Goal: Navigation & Orientation: Find specific page/section

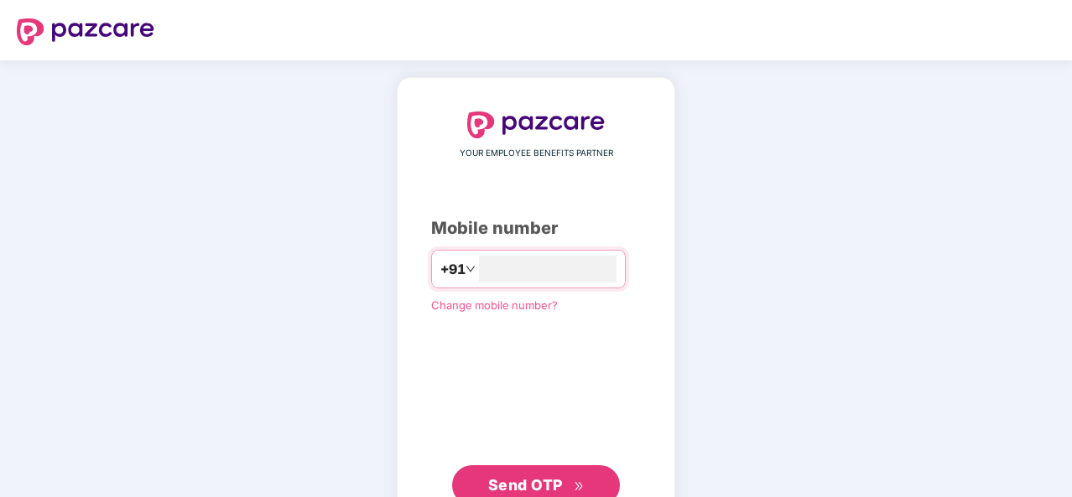
type input "**********"
click at [522, 474] on span "Send OTP" at bounding box center [536, 485] width 96 height 23
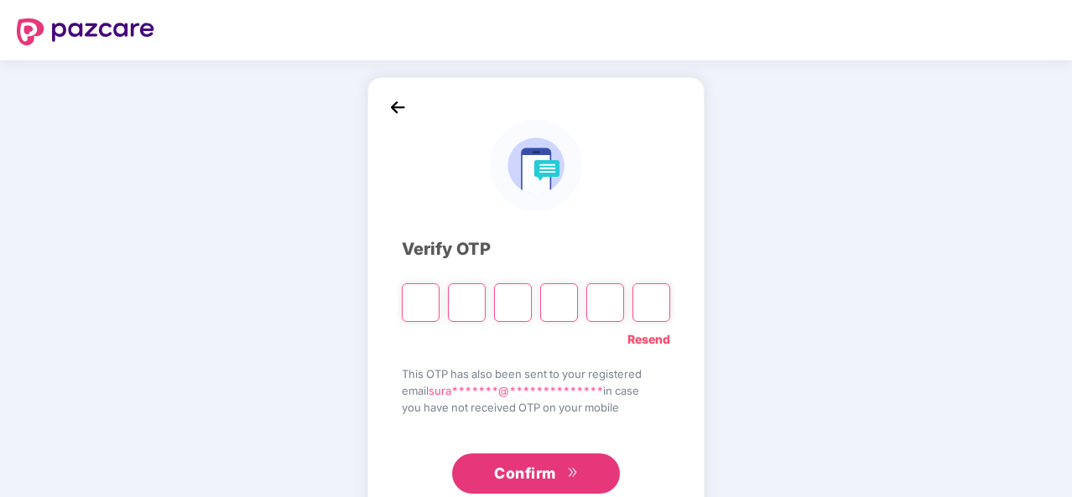
type input "*"
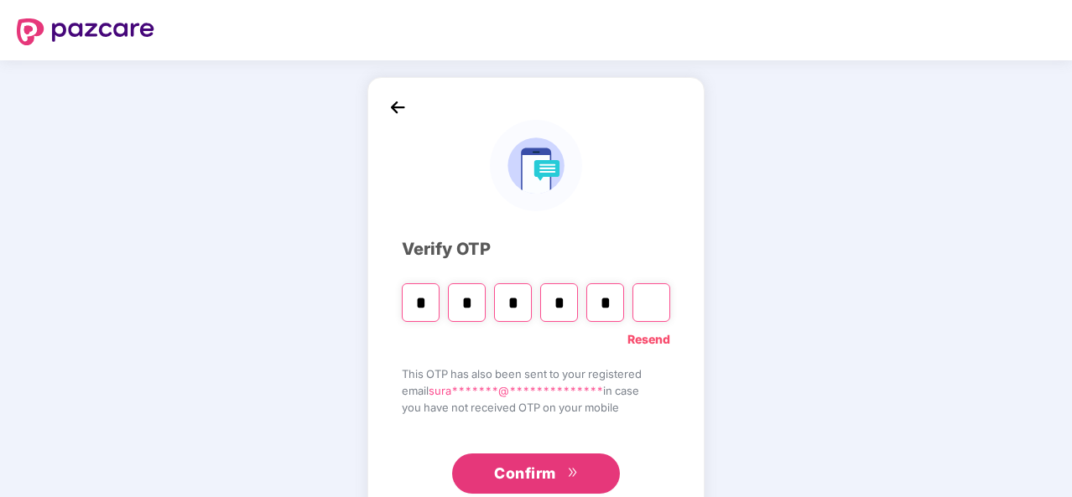
type input "*"
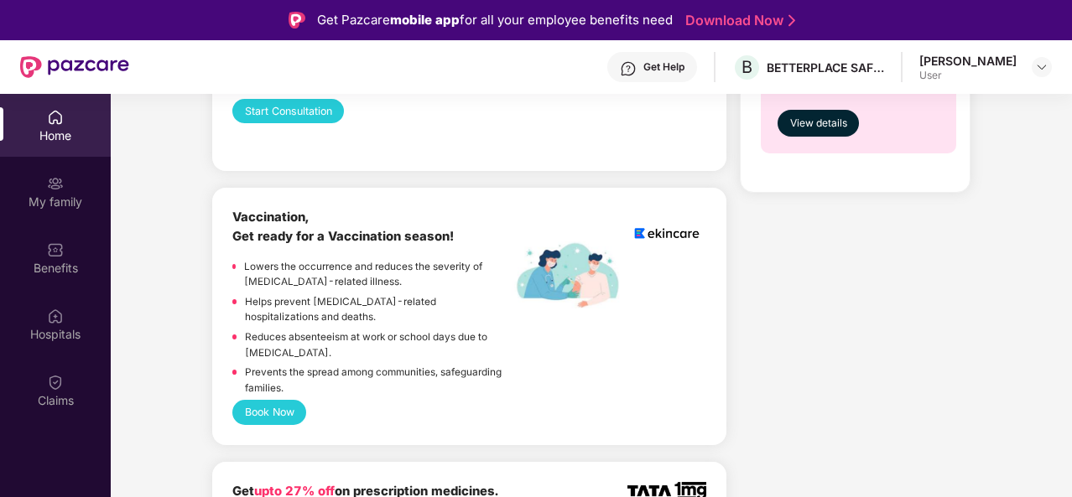
scroll to position [1090, 0]
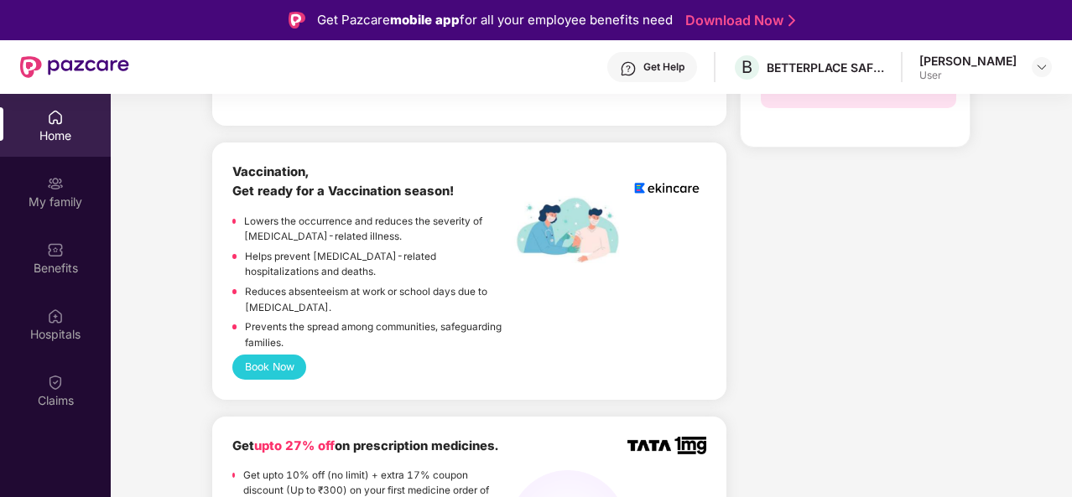
click at [257, 355] on button "Book Now" at bounding box center [269, 367] width 74 height 24
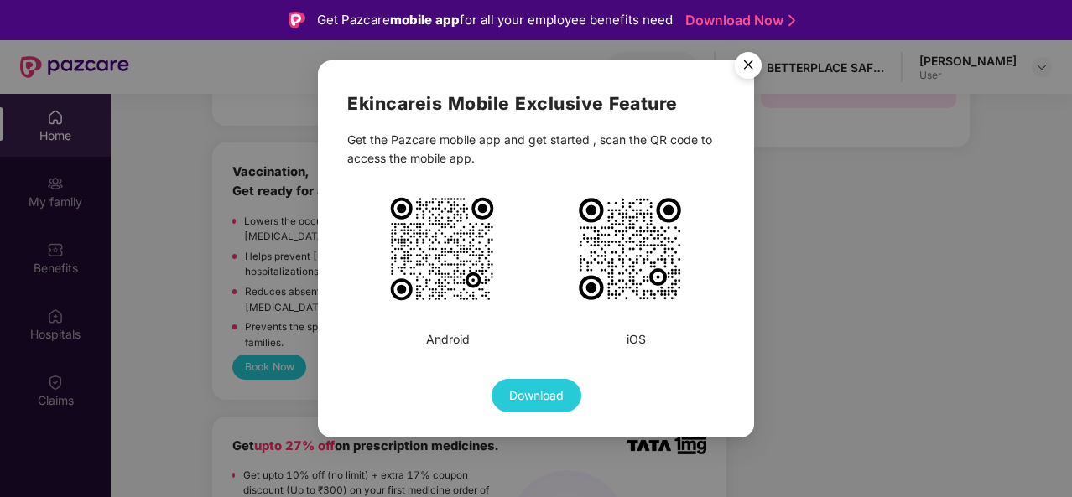
click at [745, 67] on img "Close" at bounding box center [748, 67] width 47 height 47
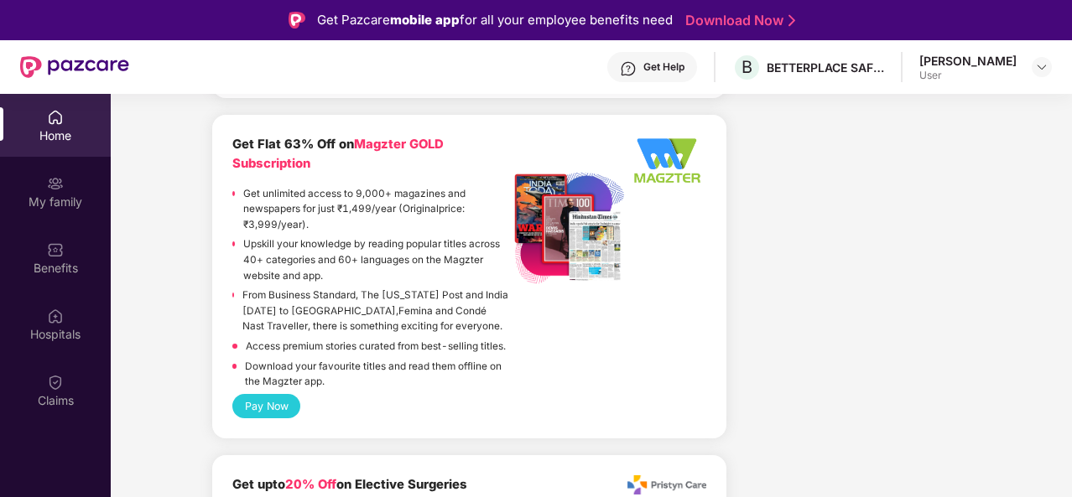
scroll to position [2501, 0]
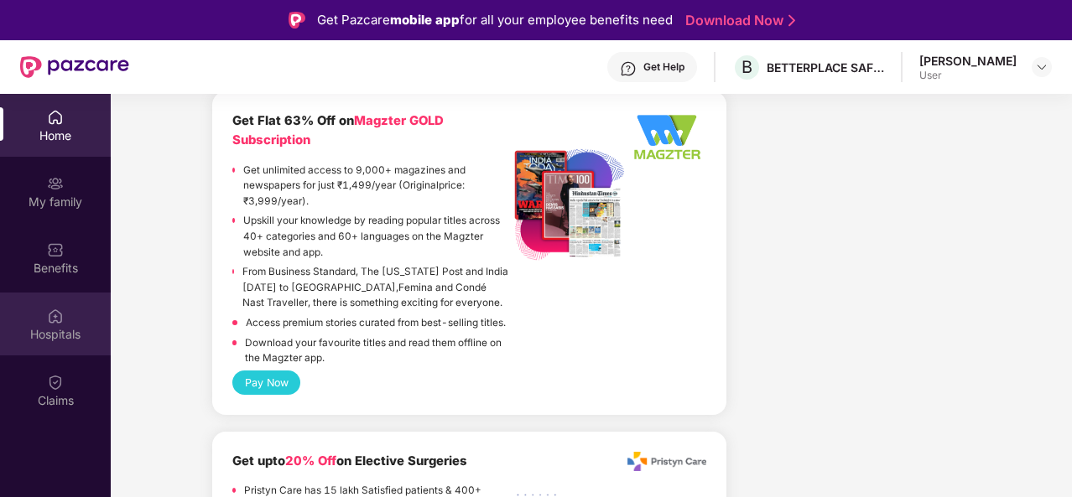
click at [60, 330] on div "Hospitals" at bounding box center [55, 334] width 111 height 17
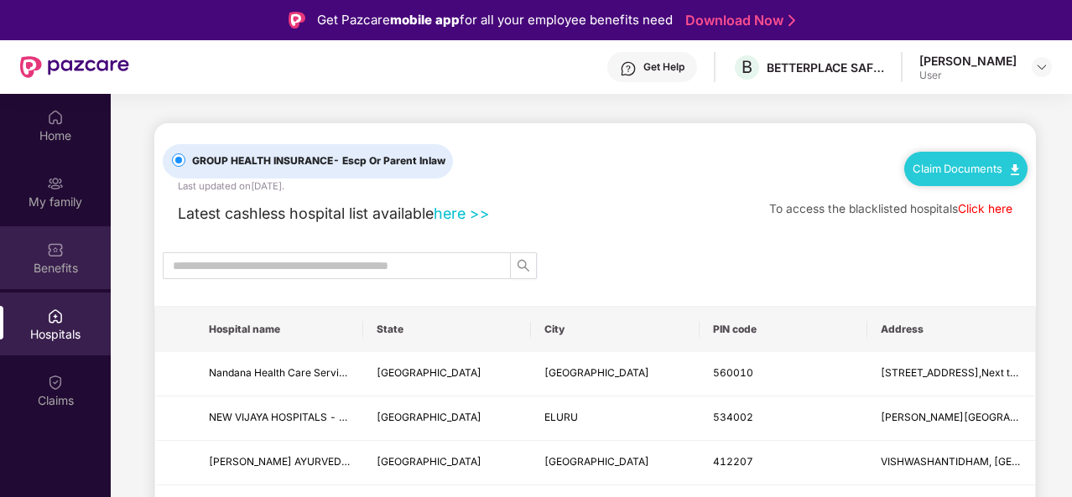
click at [48, 271] on div "Benefits" at bounding box center [55, 268] width 111 height 17
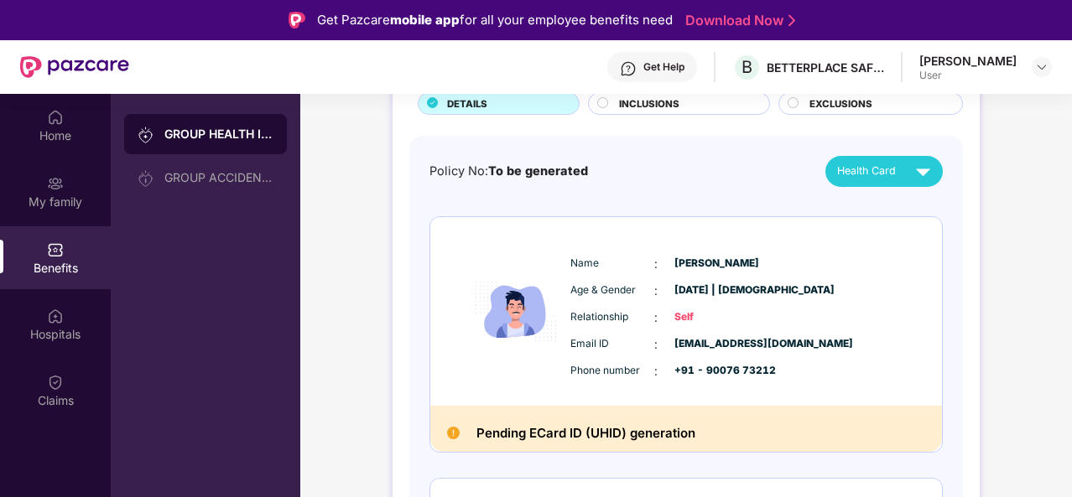
scroll to position [126, 0]
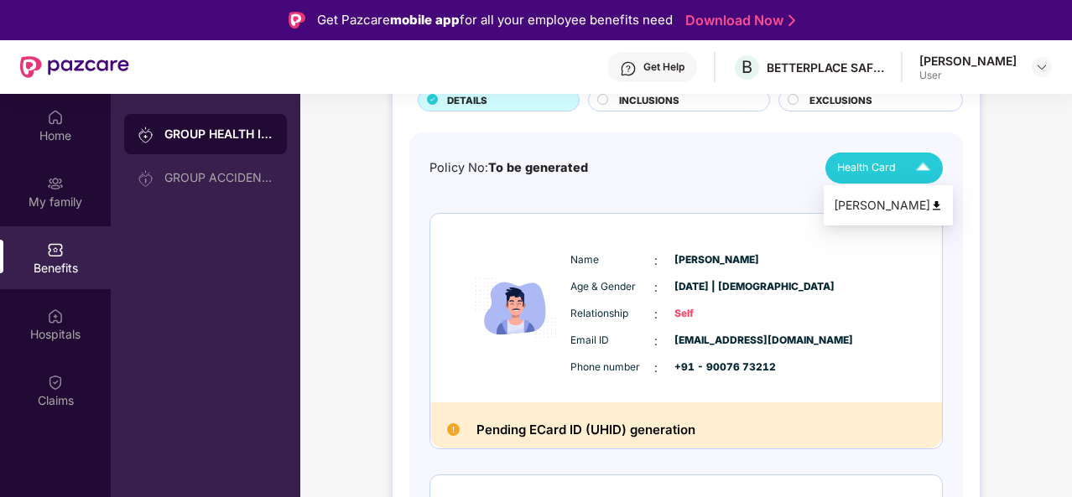
click at [908, 166] on img at bounding box center [922, 167] width 29 height 29
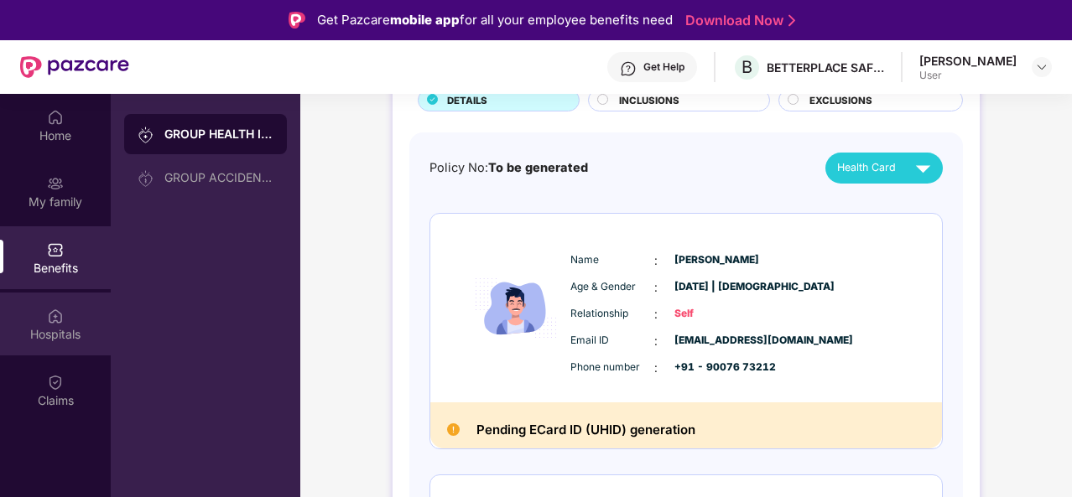
click at [59, 332] on div "Hospitals" at bounding box center [55, 334] width 111 height 17
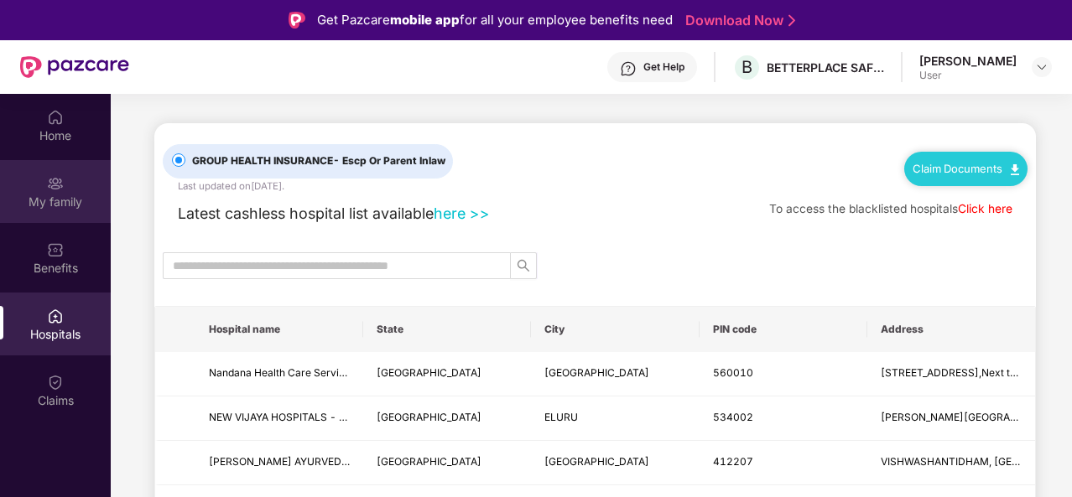
click at [52, 209] on div "My family" at bounding box center [55, 202] width 111 height 17
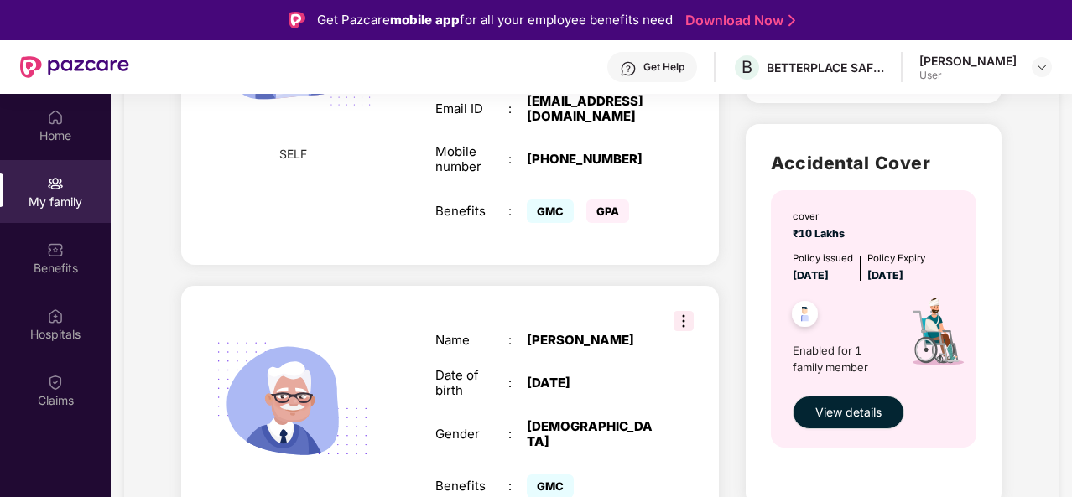
scroll to position [517, 0]
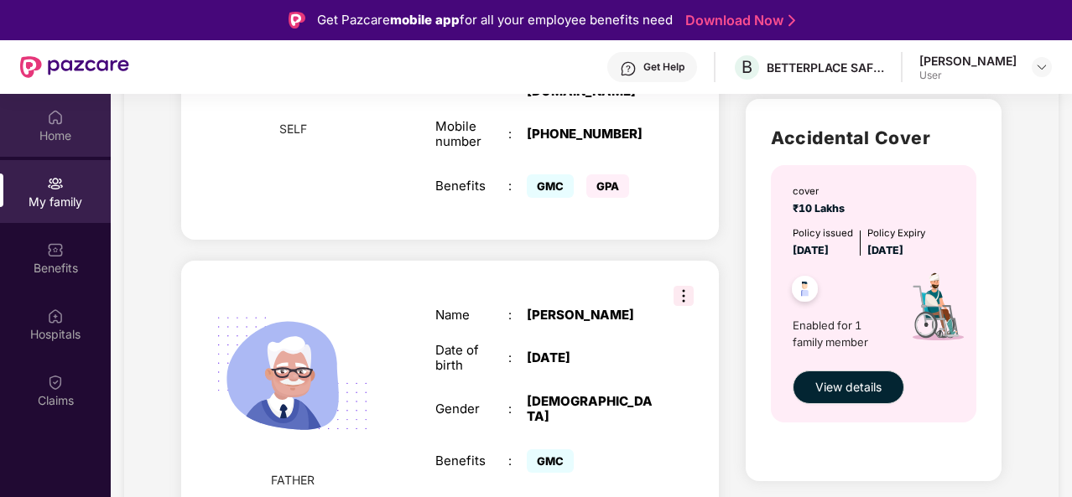
click at [54, 140] on div "Home" at bounding box center [55, 135] width 111 height 17
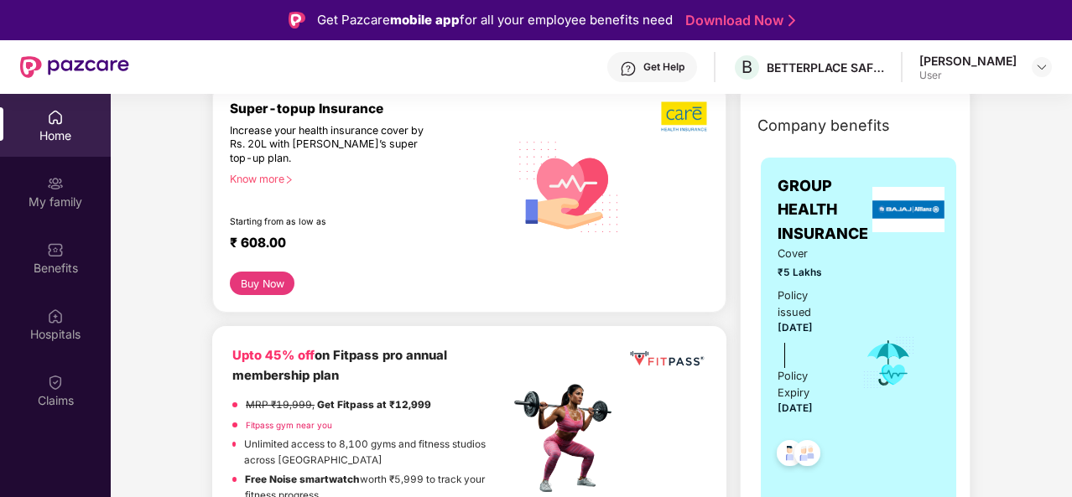
scroll to position [223, 0]
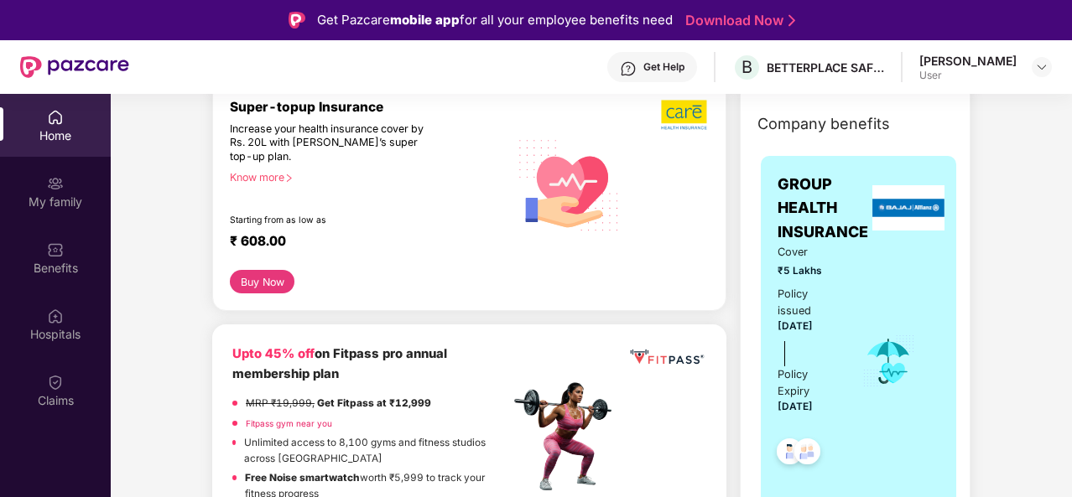
click at [277, 283] on button "Buy Now" at bounding box center [262, 281] width 65 height 23
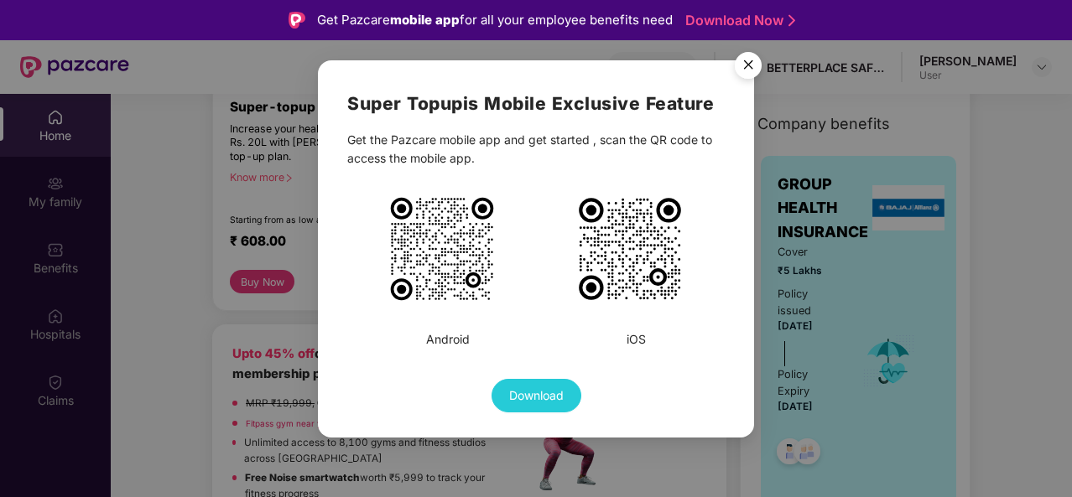
click at [753, 62] on img "Close" at bounding box center [748, 67] width 47 height 47
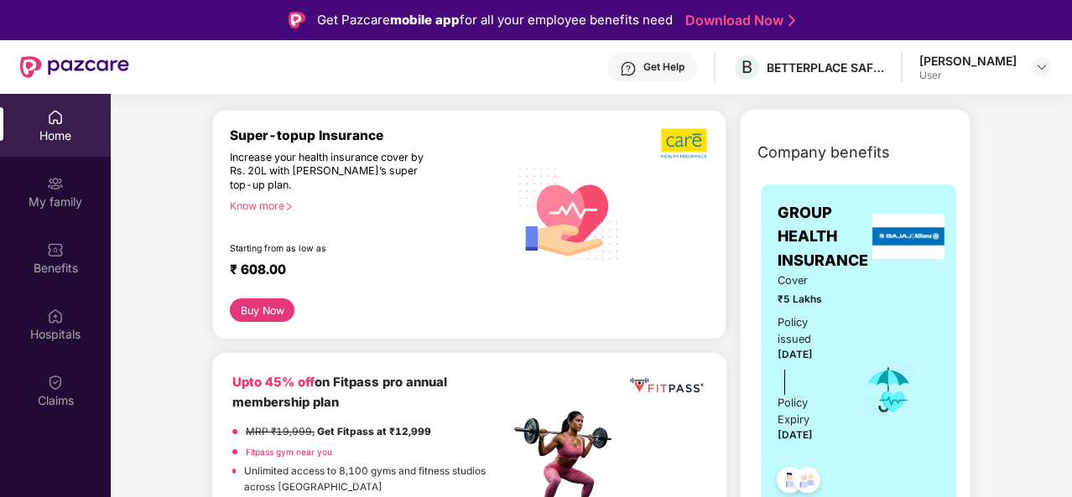
scroll to position [195, 0]
click at [254, 209] on div "Know more" at bounding box center [364, 205] width 269 height 12
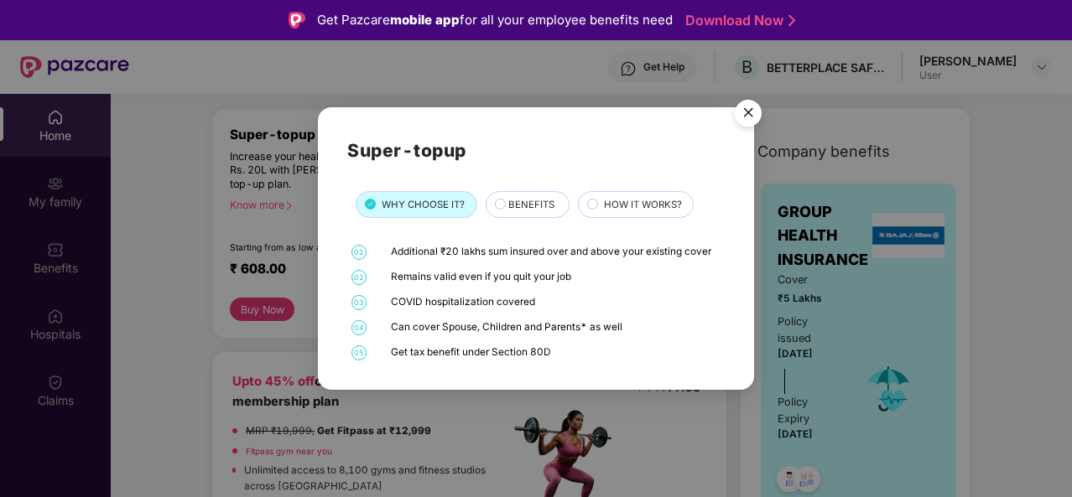
click at [527, 206] on span "BENEFITS" at bounding box center [531, 204] width 46 height 15
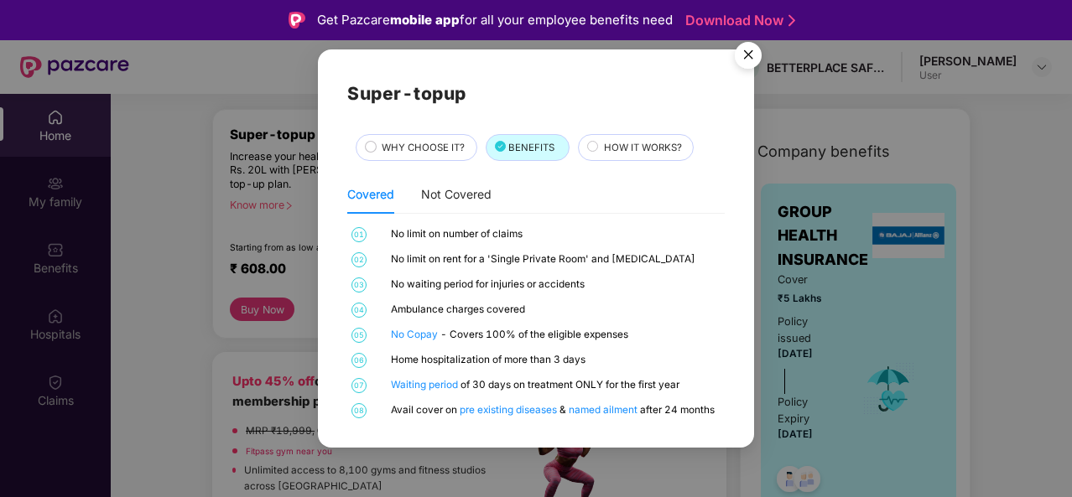
click at [646, 153] on span "HOW IT WORKS?" at bounding box center [643, 147] width 78 height 15
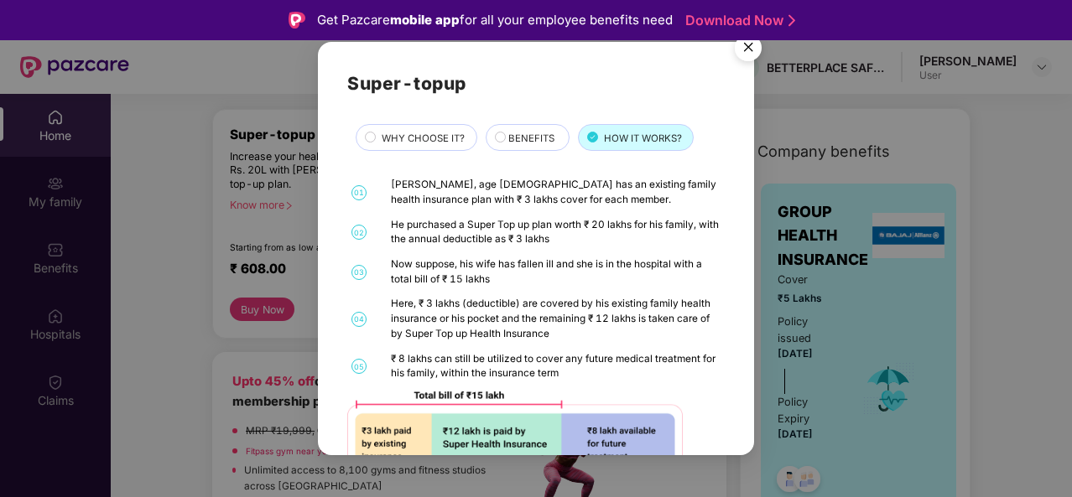
scroll to position [0, 0]
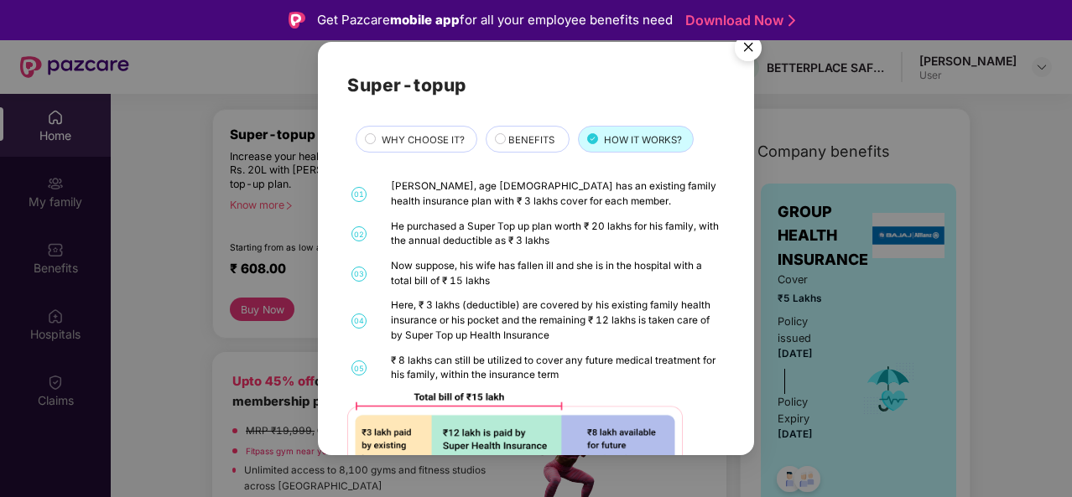
click at [751, 49] on img "Close" at bounding box center [748, 50] width 47 height 47
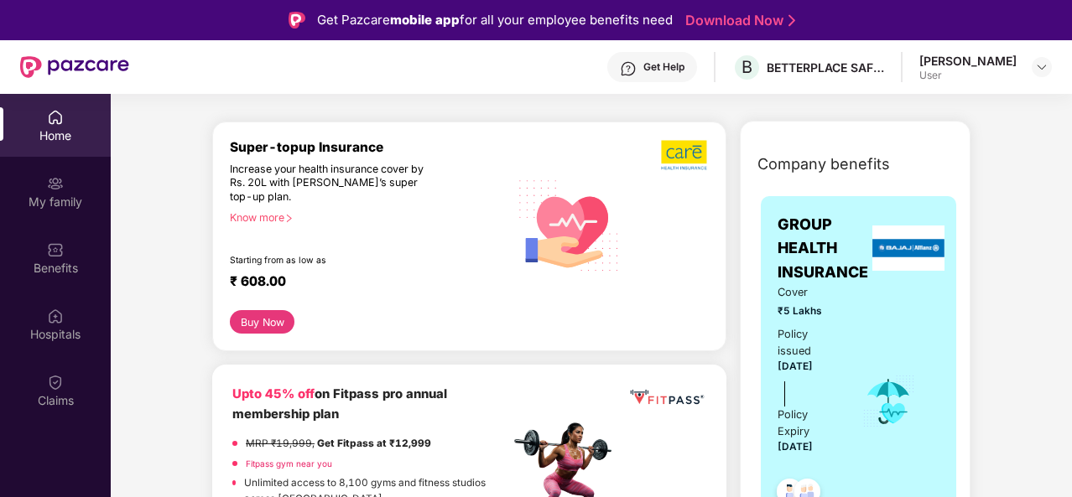
scroll to position [195, 0]
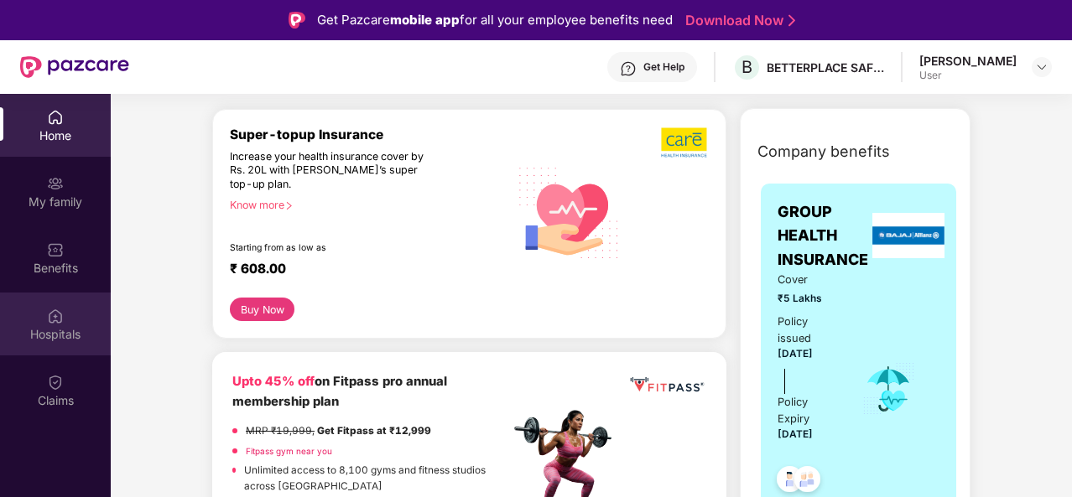
click at [51, 319] on img at bounding box center [55, 316] width 17 height 17
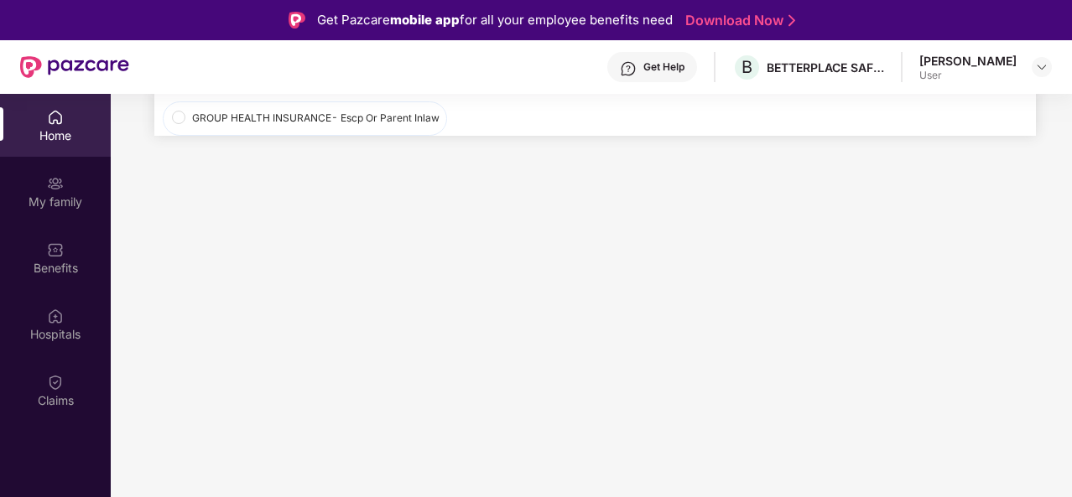
scroll to position [0, 0]
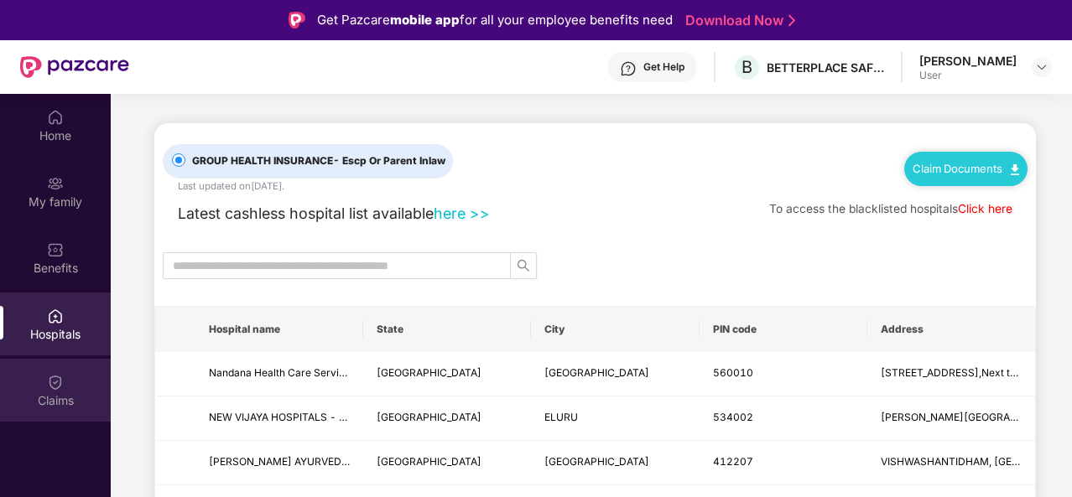
click at [64, 380] on div "Claims" at bounding box center [55, 390] width 111 height 63
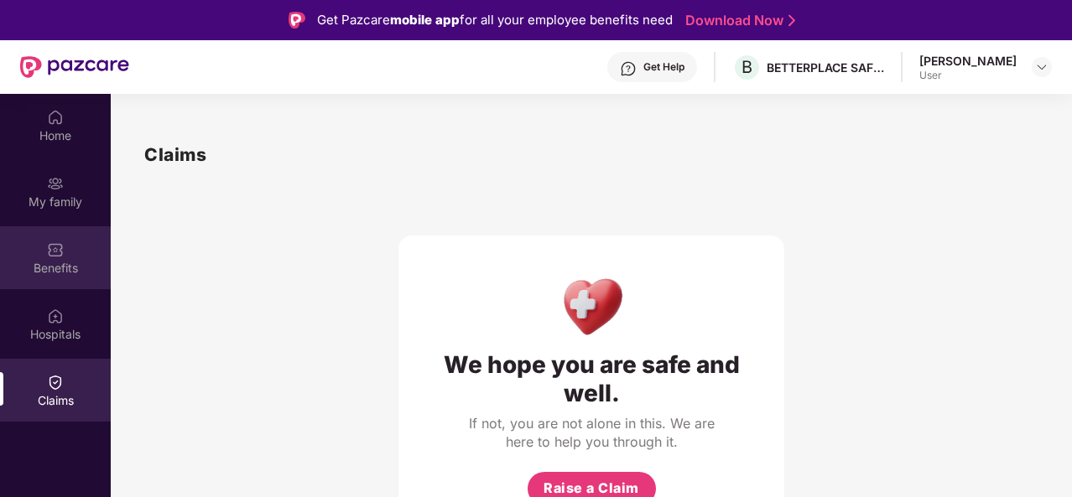
click at [62, 256] on img at bounding box center [55, 250] width 17 height 17
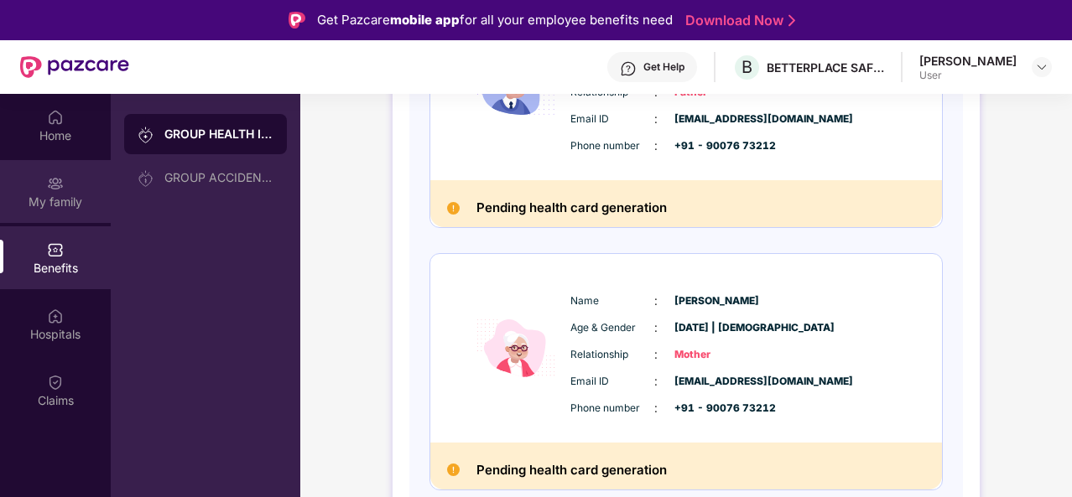
click at [55, 204] on div "My family" at bounding box center [55, 202] width 111 height 17
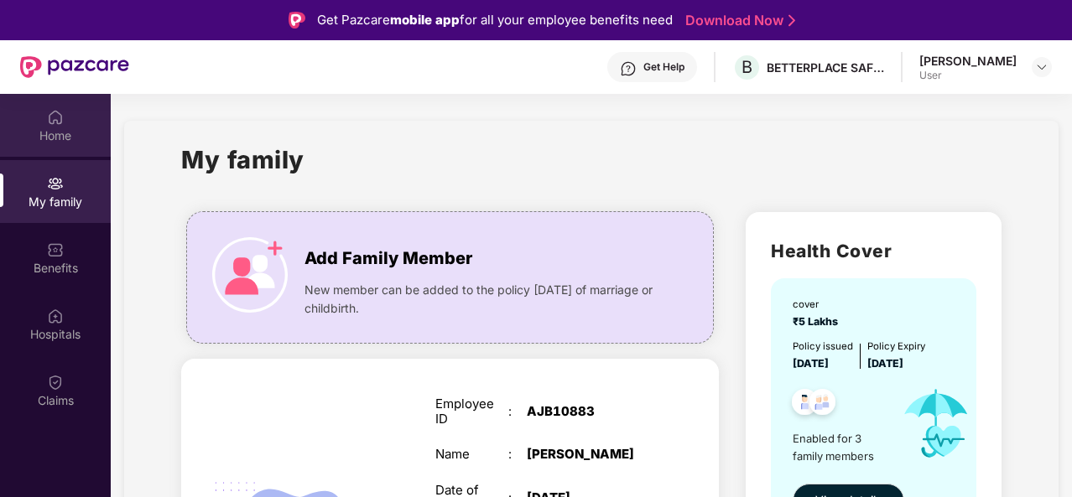
click at [41, 142] on div "Home" at bounding box center [55, 135] width 111 height 17
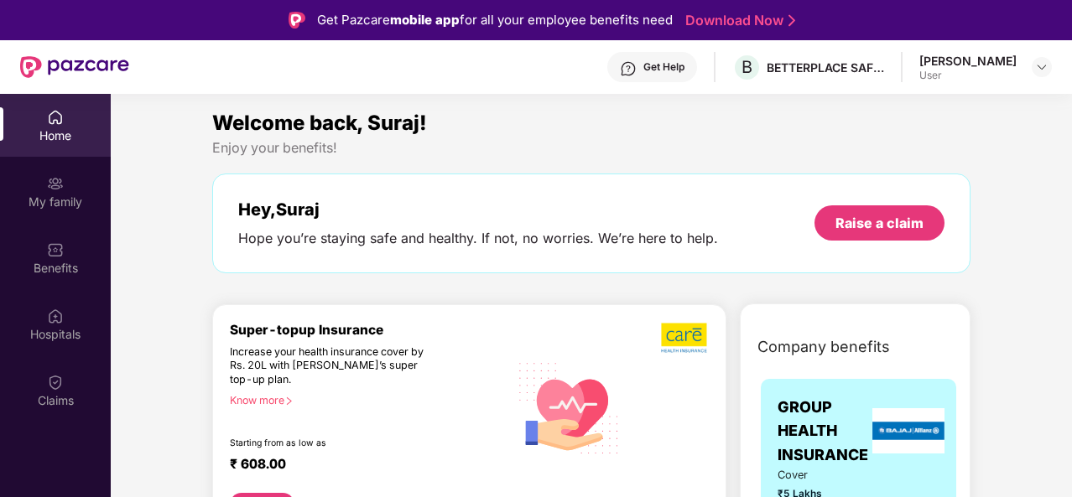
click at [253, 400] on div "Know more" at bounding box center [364, 400] width 269 height 12
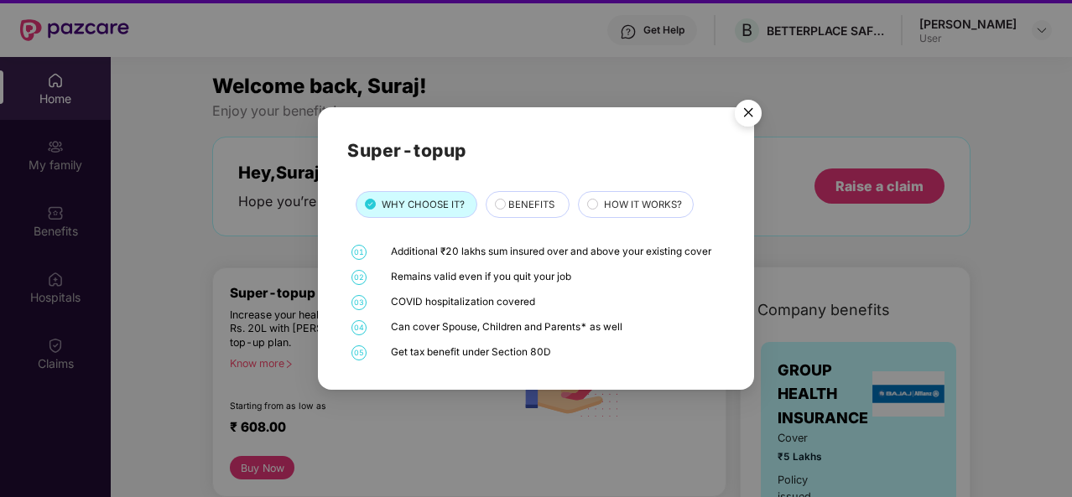
scroll to position [10, 0]
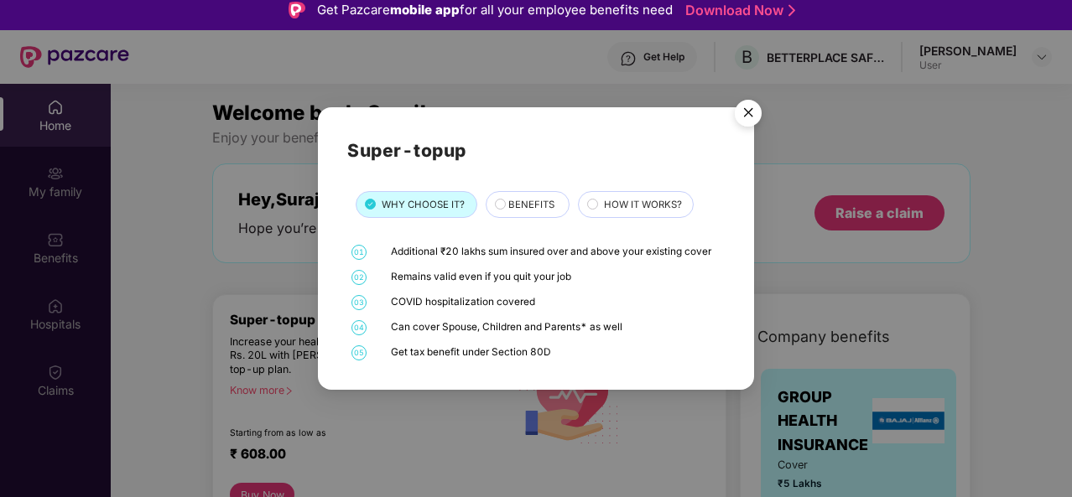
click at [514, 207] on span "BENEFITS" at bounding box center [531, 204] width 46 height 15
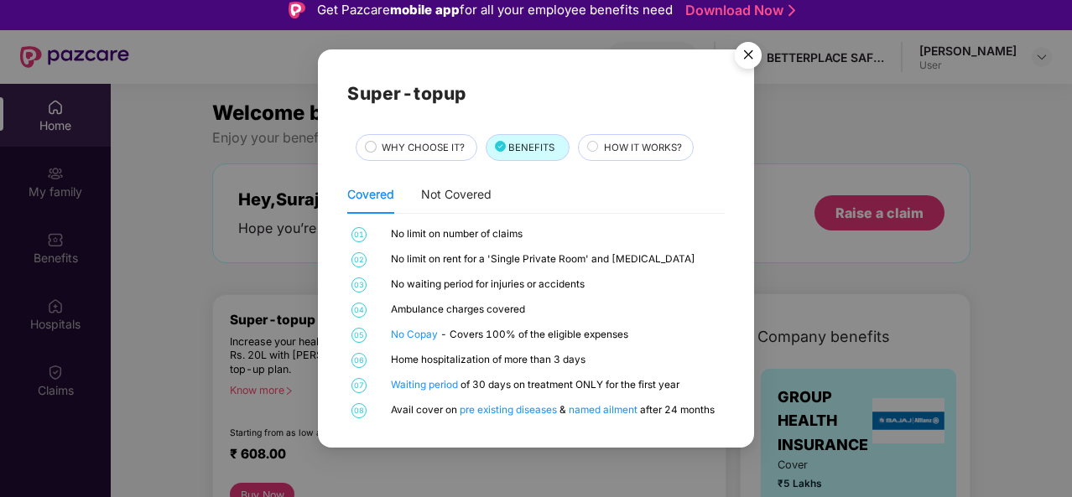
click at [631, 143] on span "HOW IT WORKS?" at bounding box center [643, 147] width 78 height 15
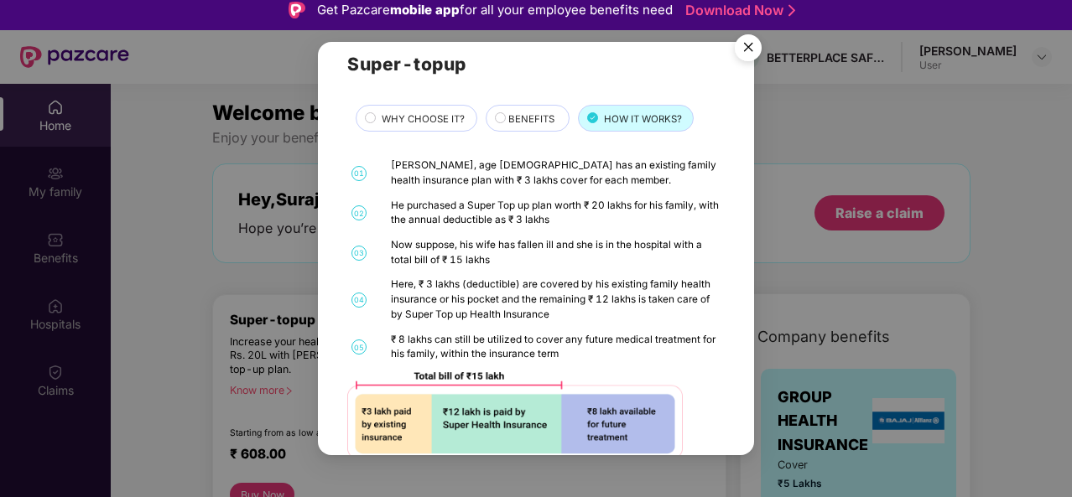
scroll to position [0, 0]
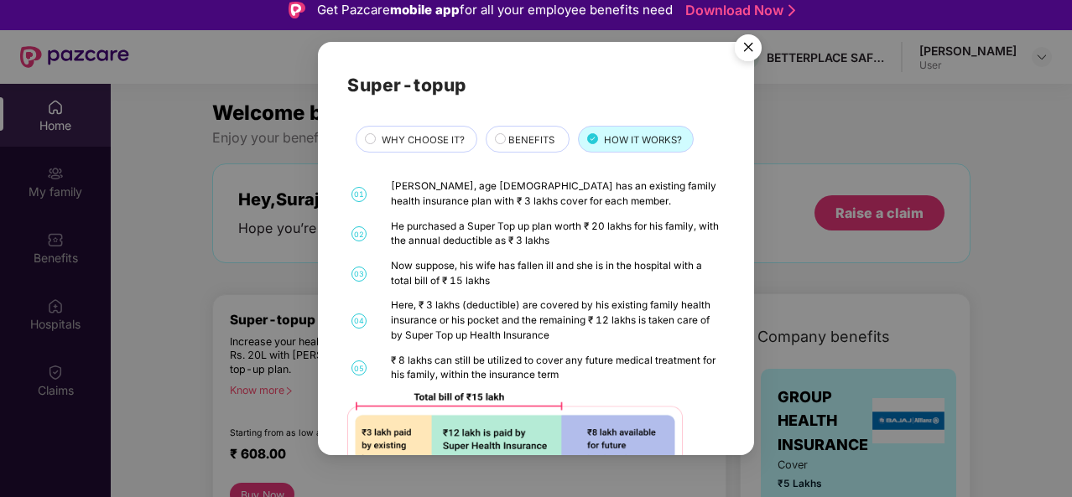
click at [755, 39] on img "Close" at bounding box center [748, 50] width 47 height 47
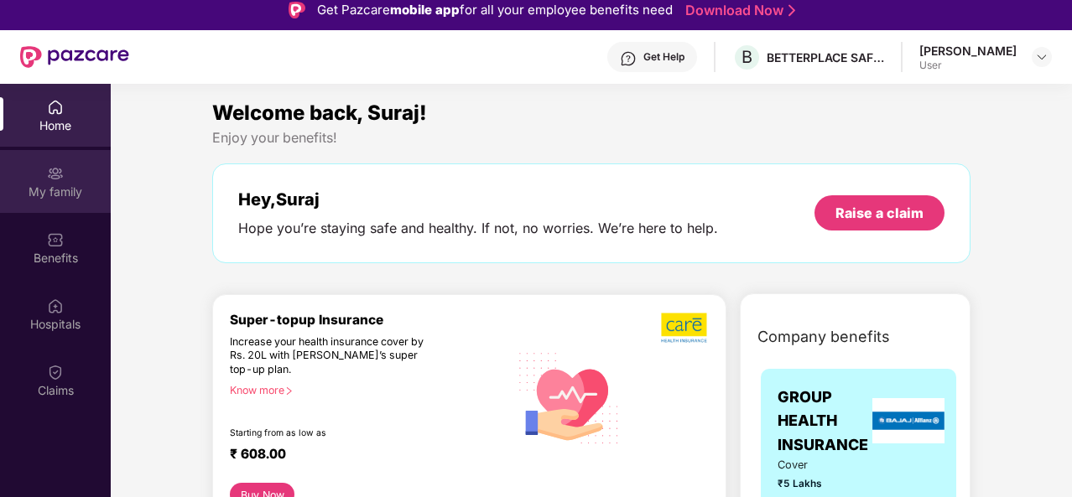
click at [79, 189] on div "My family" at bounding box center [55, 192] width 111 height 17
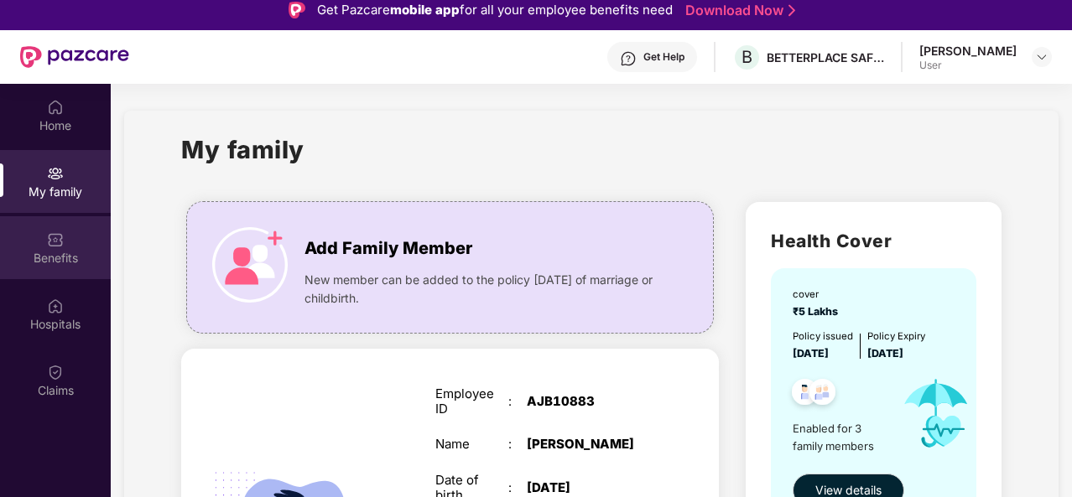
click at [87, 250] on div "Benefits" at bounding box center [55, 258] width 111 height 17
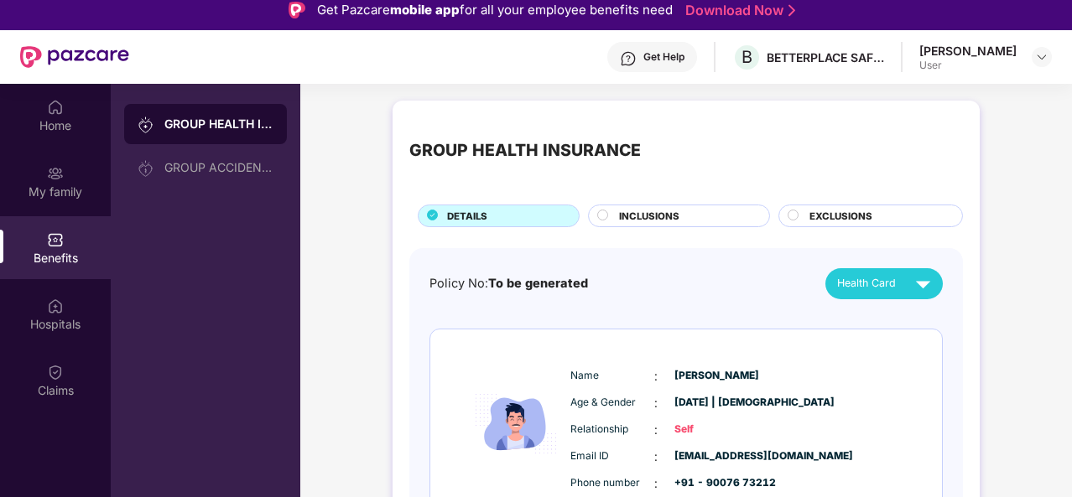
click at [668, 206] on div "INCLUSIONS" at bounding box center [679, 216] width 182 height 23
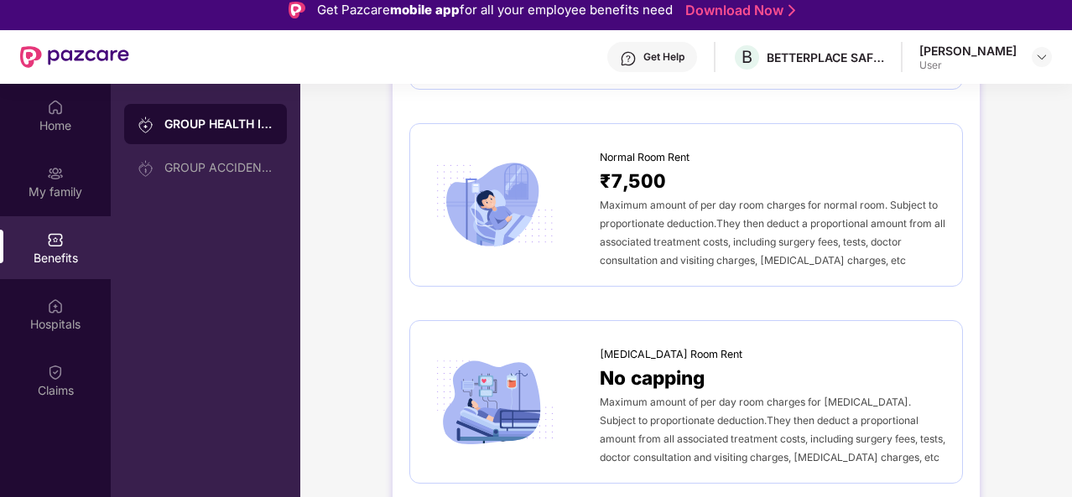
scroll to position [265, 0]
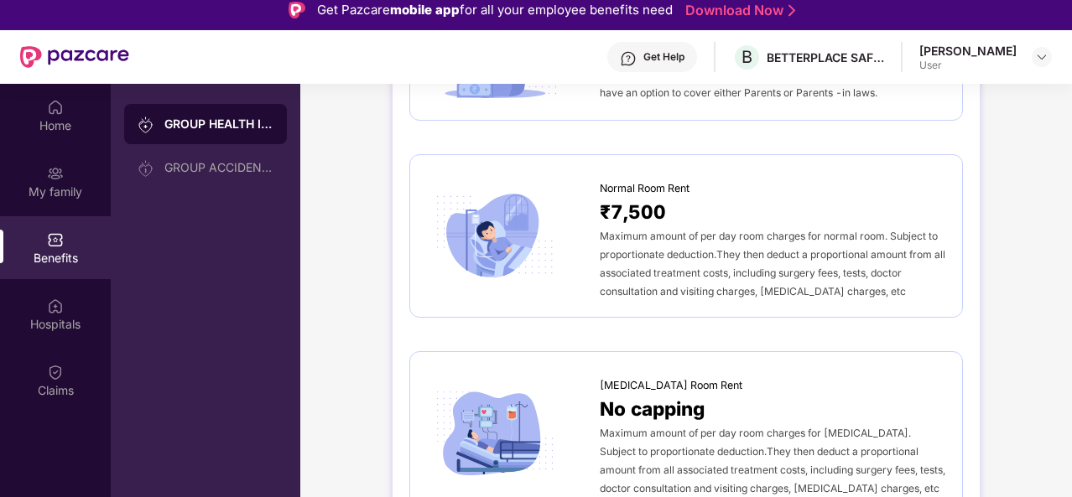
click at [647, 250] on span "Maximum amount of per day room charges for normal room. Subject to proportionat…" at bounding box center [772, 264] width 345 height 68
click at [220, 169] on div "GROUP ACCIDENTAL INSURANCE" at bounding box center [218, 167] width 109 height 13
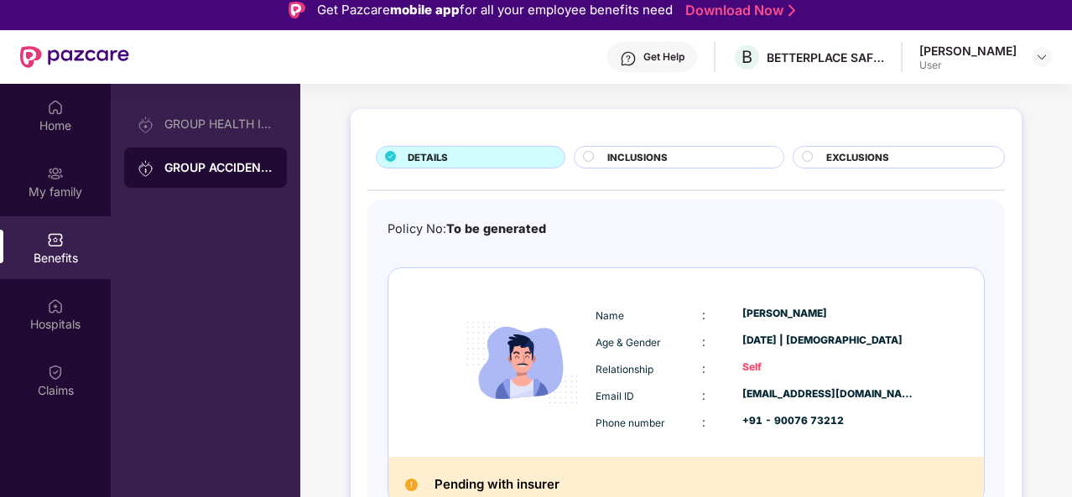
scroll to position [89, 0]
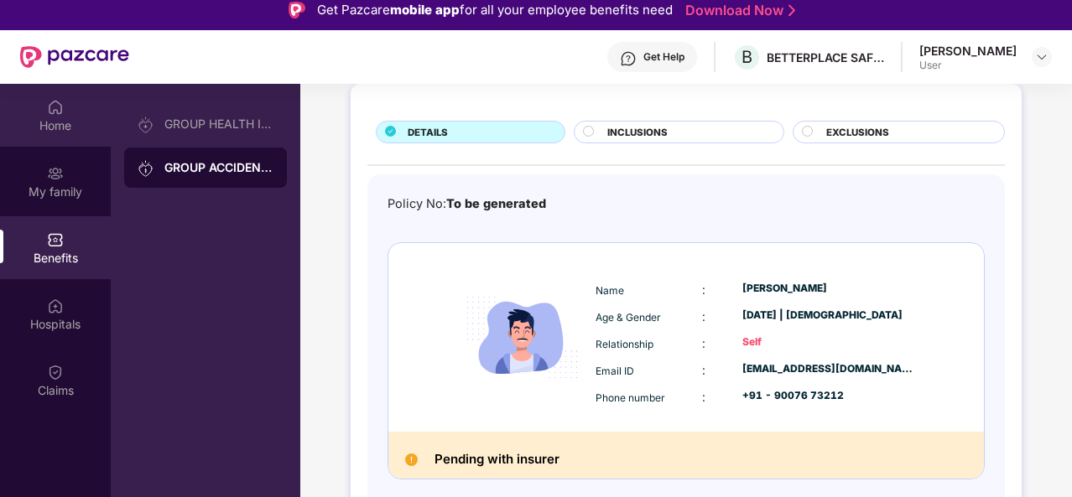
click at [62, 131] on div "Home" at bounding box center [55, 125] width 111 height 17
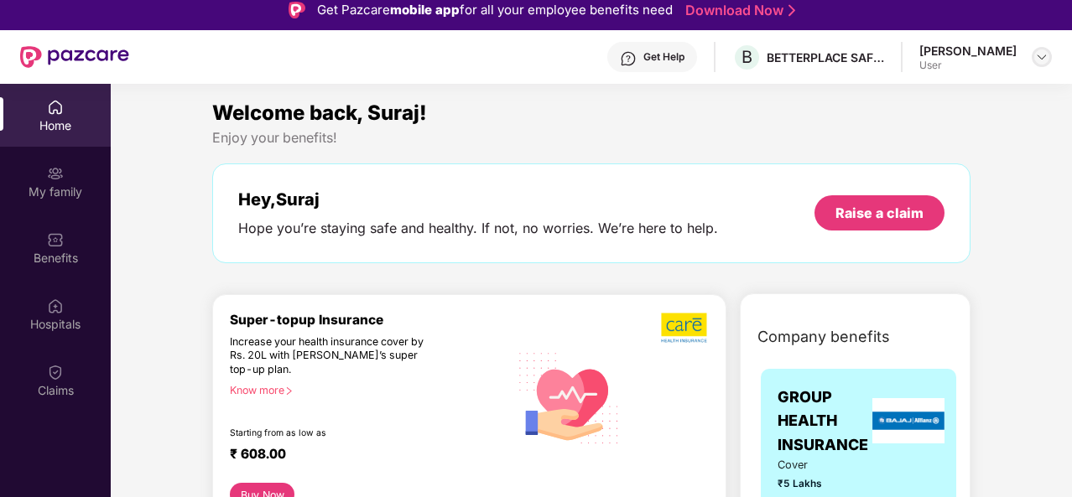
click at [1041, 60] on img at bounding box center [1041, 56] width 13 height 13
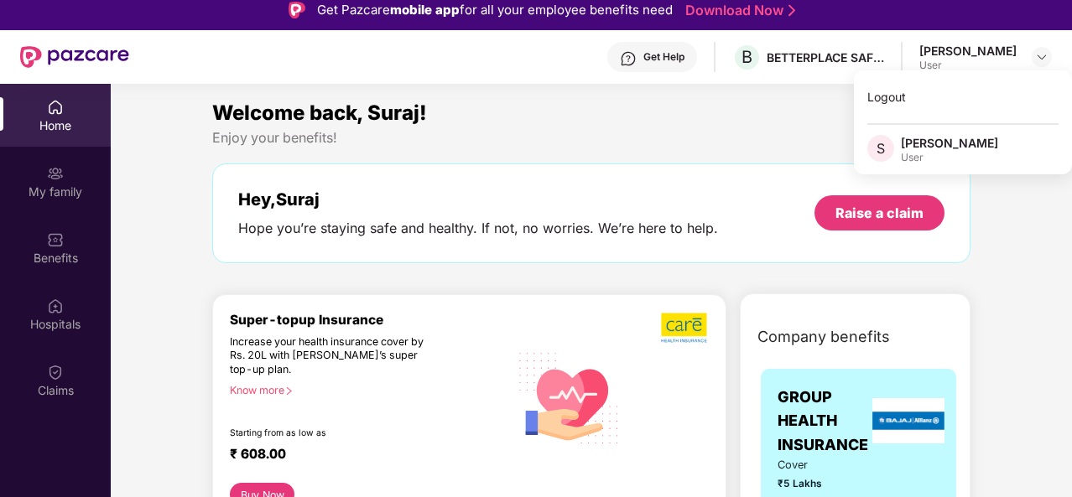
click at [823, 122] on div "Welcome back, Suraj!" at bounding box center [591, 113] width 758 height 32
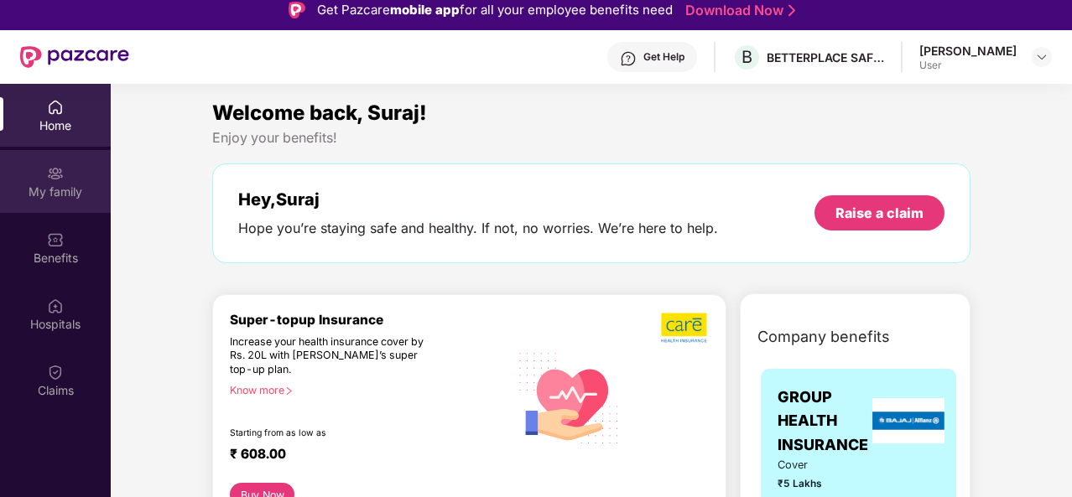
click at [60, 189] on div "My family" at bounding box center [55, 192] width 111 height 17
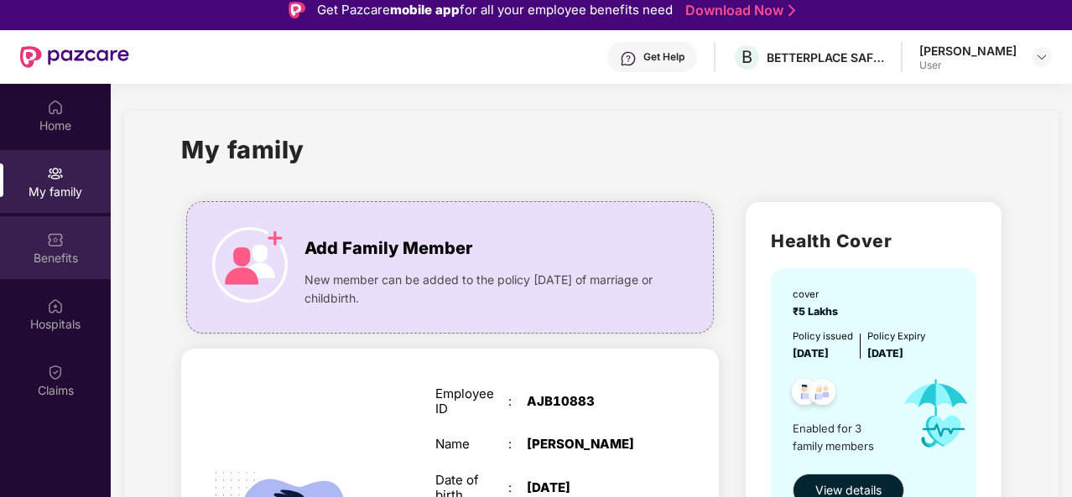
click at [57, 253] on div "Benefits" at bounding box center [55, 258] width 111 height 17
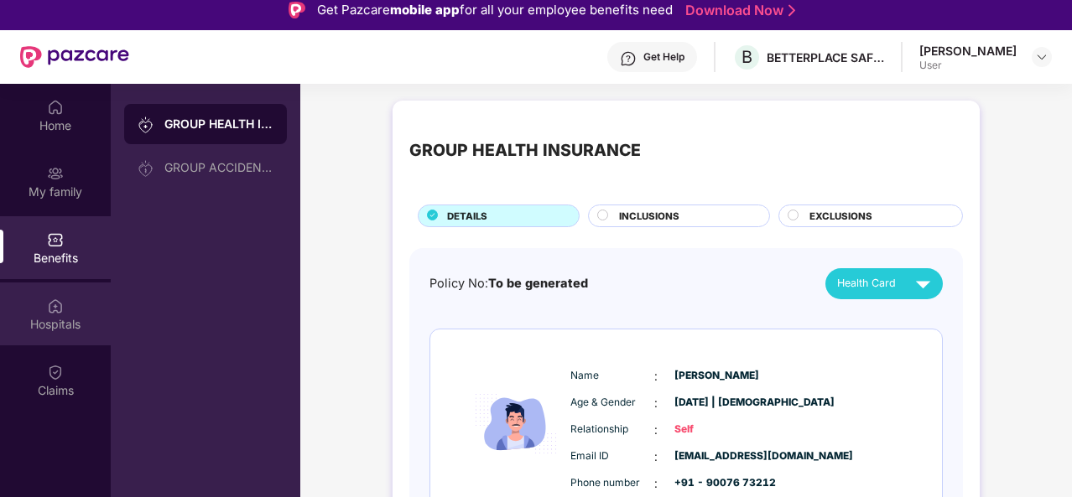
click at [47, 312] on img at bounding box center [55, 306] width 17 height 17
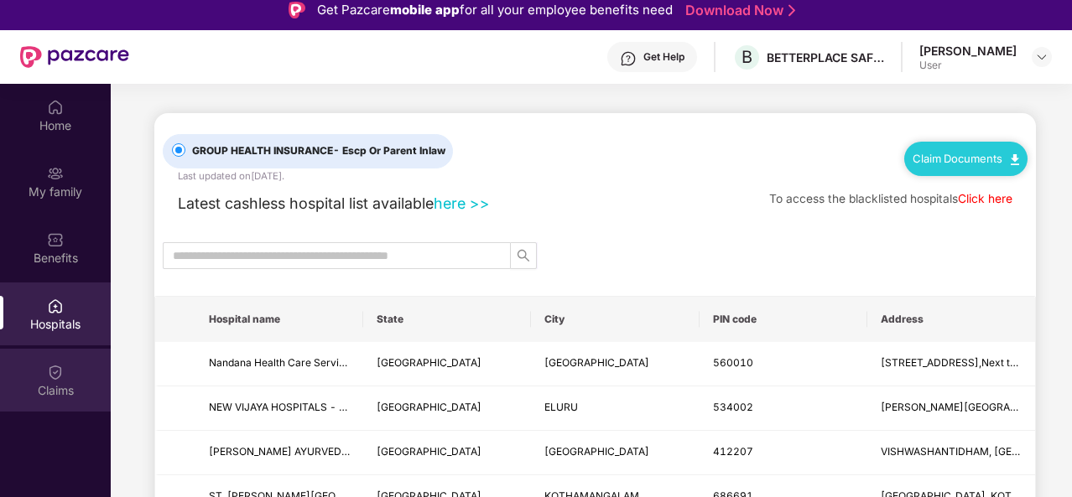
click at [44, 392] on div "Claims" at bounding box center [55, 390] width 111 height 17
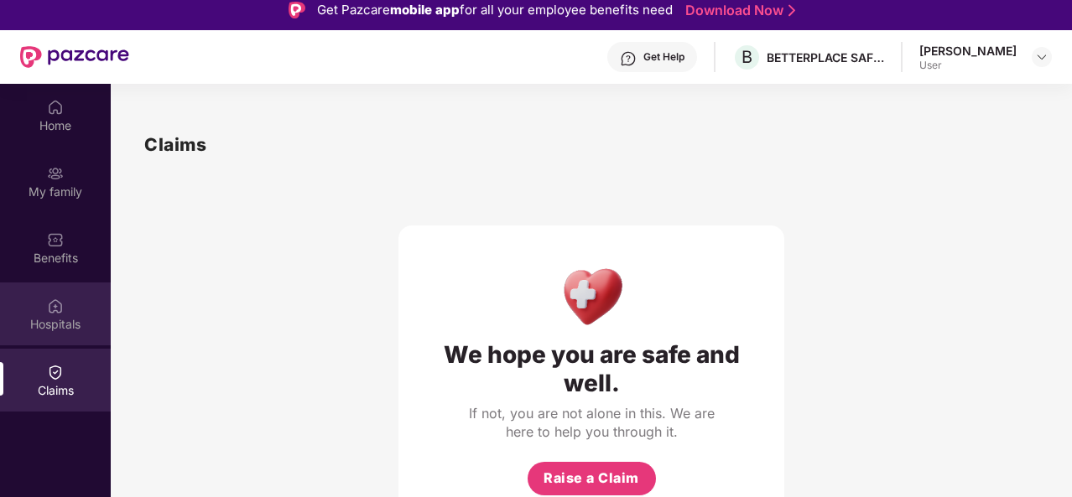
click at [54, 319] on div "Hospitals" at bounding box center [55, 324] width 111 height 17
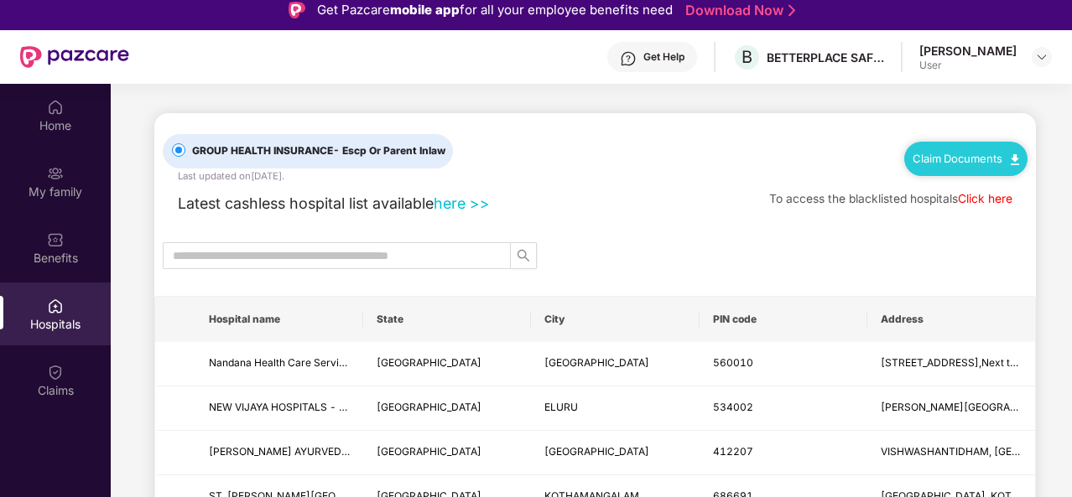
click at [939, 155] on link "Claim Documents" at bounding box center [965, 158] width 106 height 13
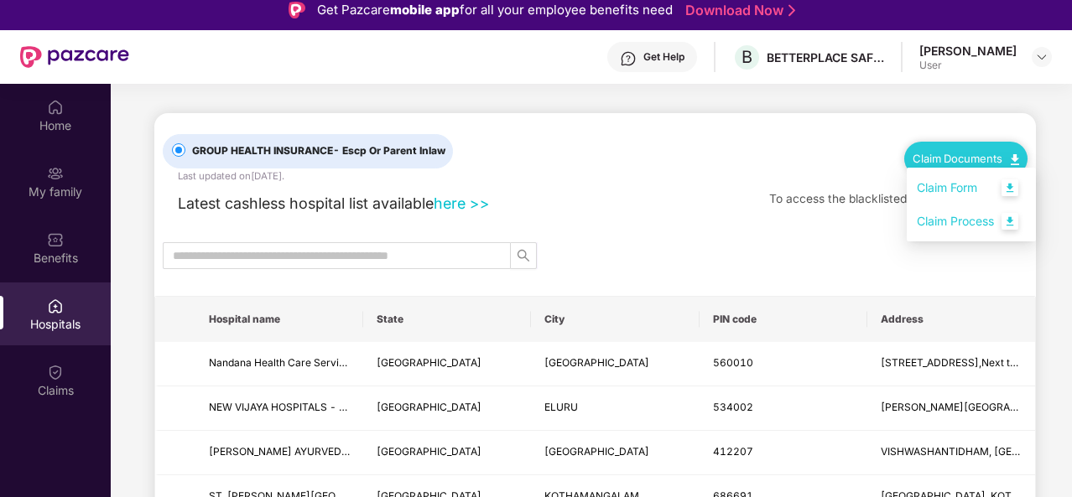
click at [693, 255] on div at bounding box center [594, 255] width 881 height 27
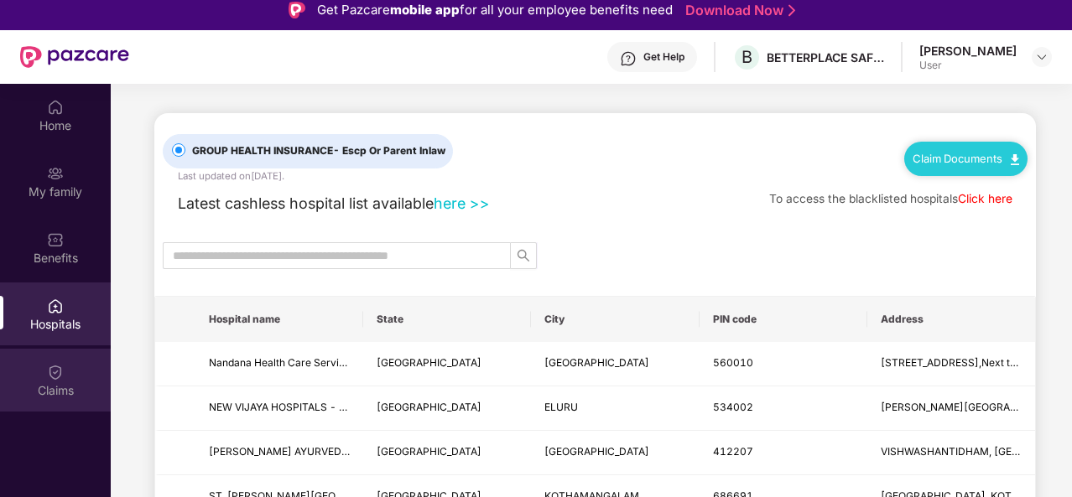
click at [54, 381] on div "Claims" at bounding box center [55, 380] width 111 height 63
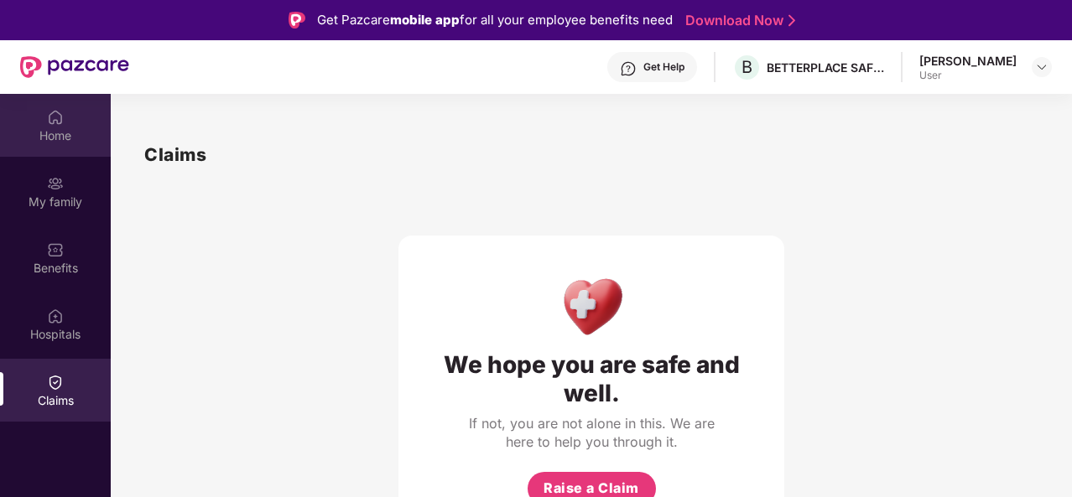
click at [65, 135] on div "Home" at bounding box center [55, 135] width 111 height 17
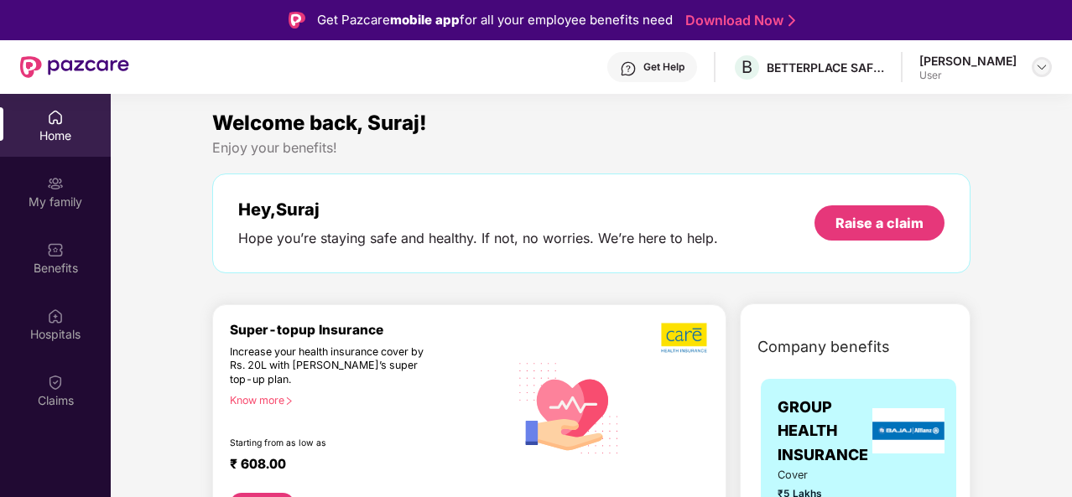
click at [1049, 63] on div at bounding box center [1041, 67] width 20 height 20
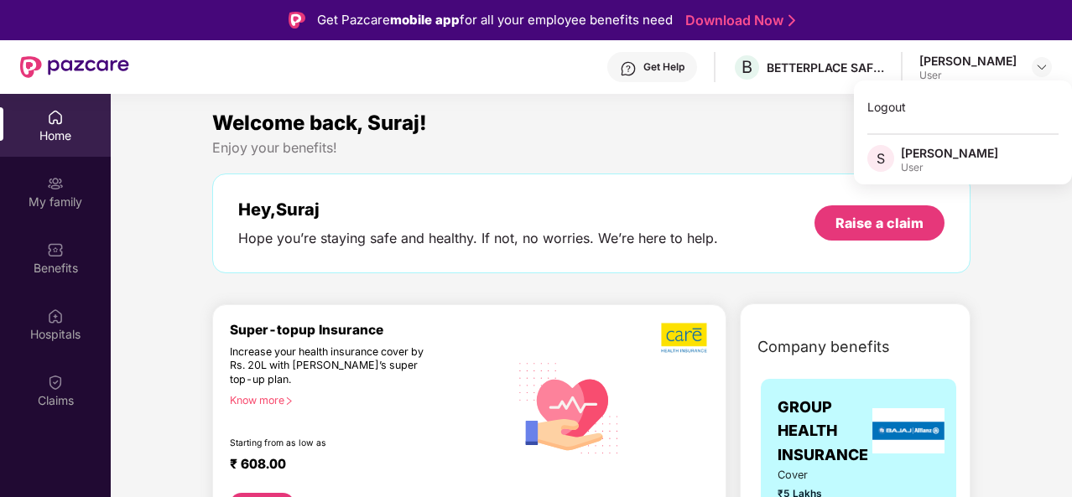
click at [797, 128] on div "Welcome back, Suraj!" at bounding box center [591, 123] width 758 height 32
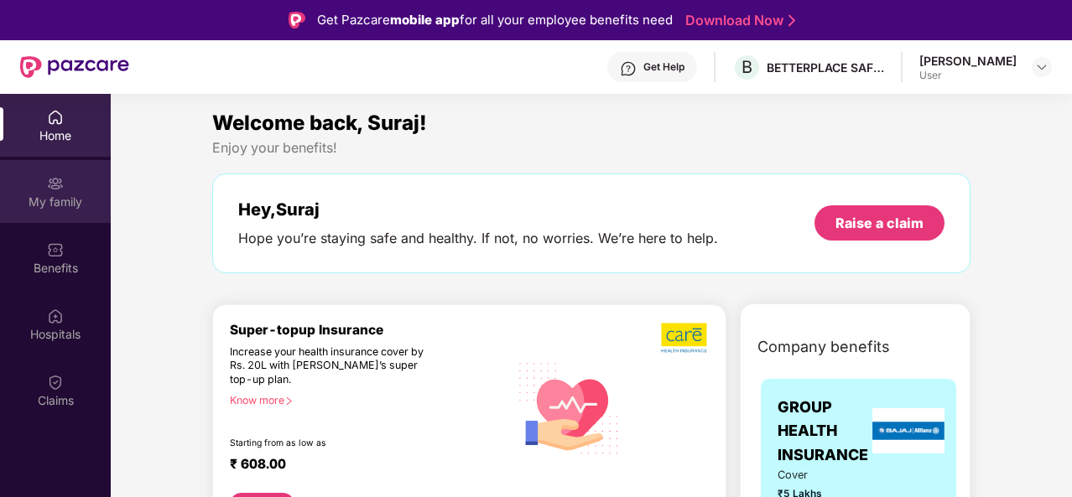
click at [62, 195] on div "My family" at bounding box center [55, 202] width 111 height 17
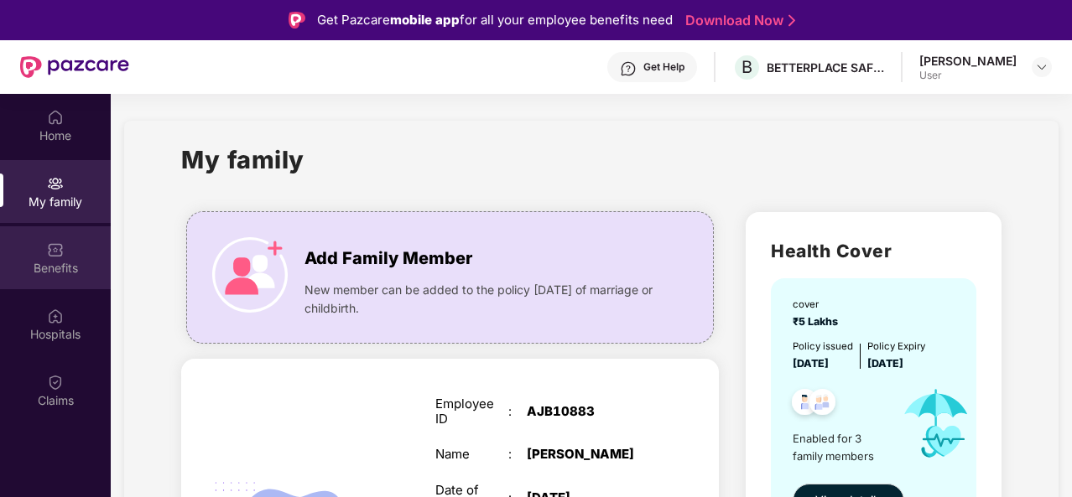
click at [39, 257] on div "Benefits" at bounding box center [55, 257] width 111 height 63
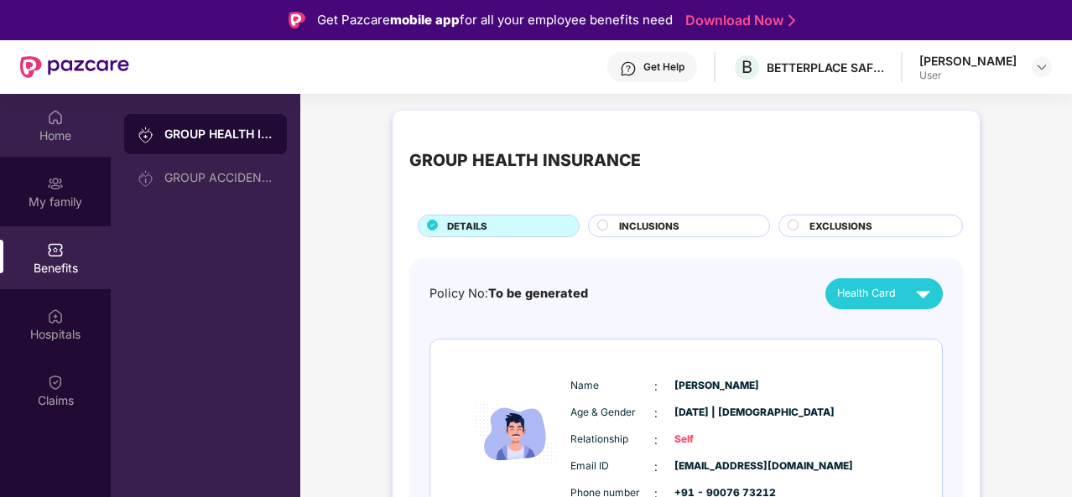
click at [54, 138] on div "Home" at bounding box center [55, 135] width 111 height 17
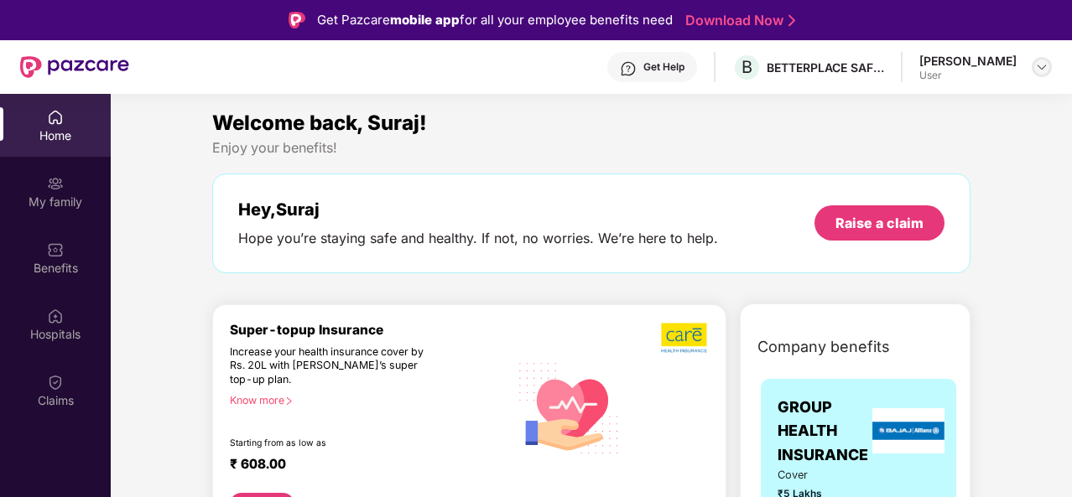
click at [1048, 65] on div at bounding box center [1041, 67] width 20 height 20
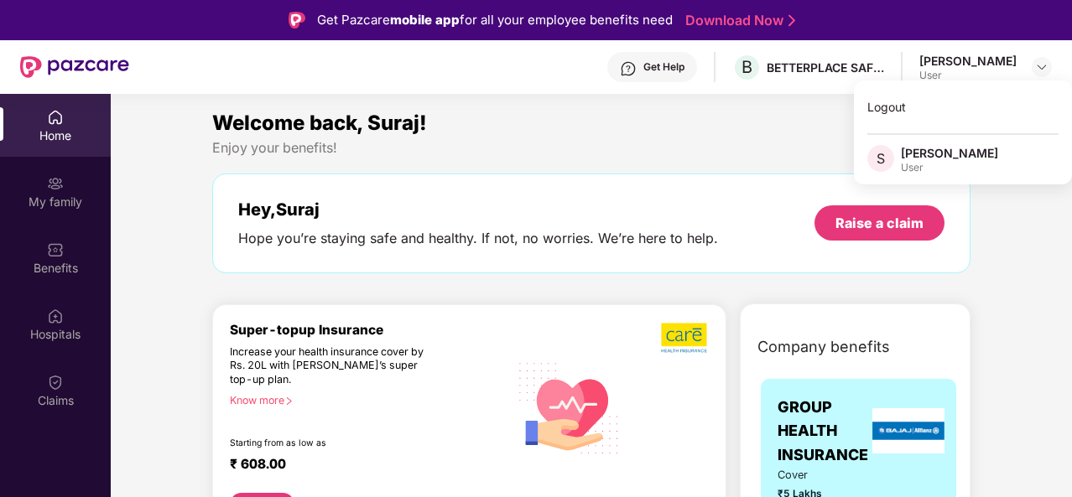
click at [647, 125] on div "Welcome back, Suraj!" at bounding box center [591, 123] width 758 height 32
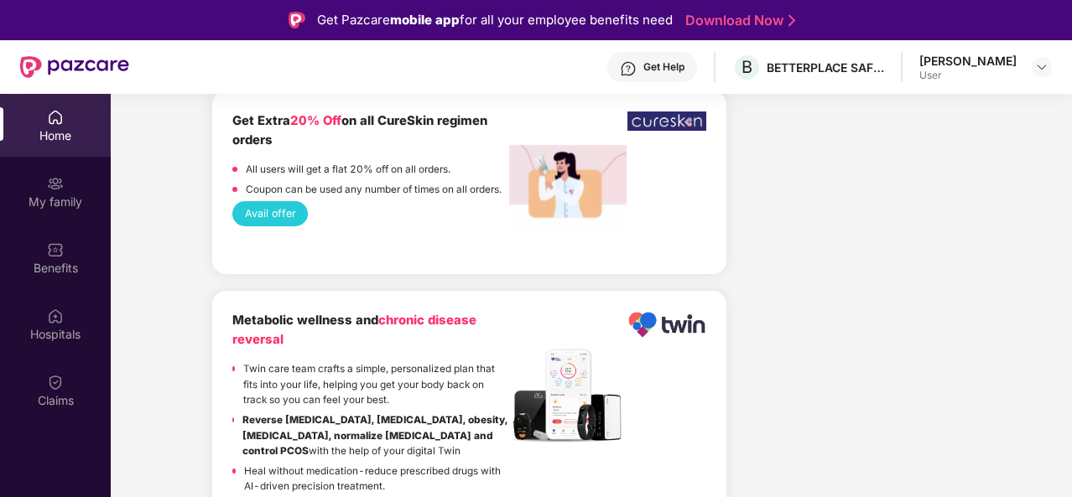
scroll to position [3626, 0]
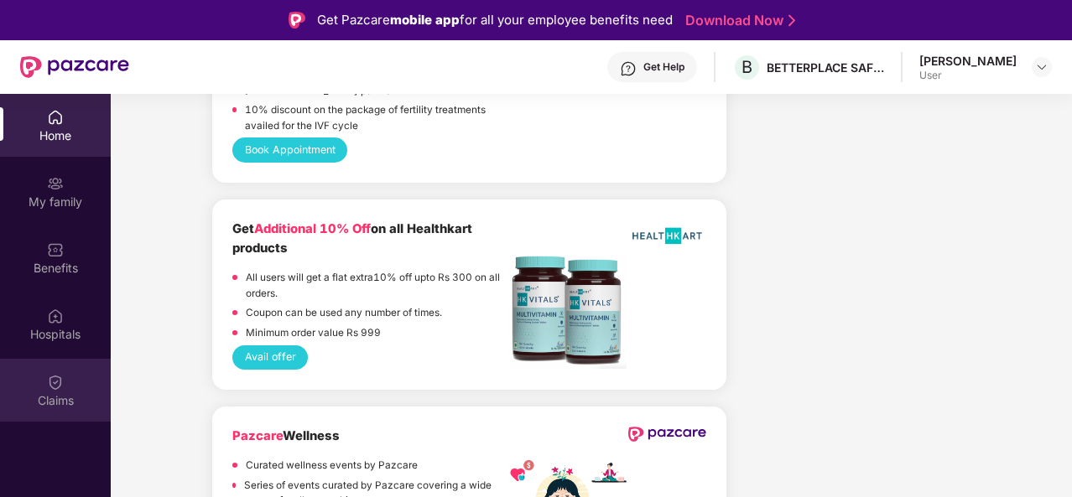
click at [42, 403] on div "Claims" at bounding box center [55, 400] width 111 height 17
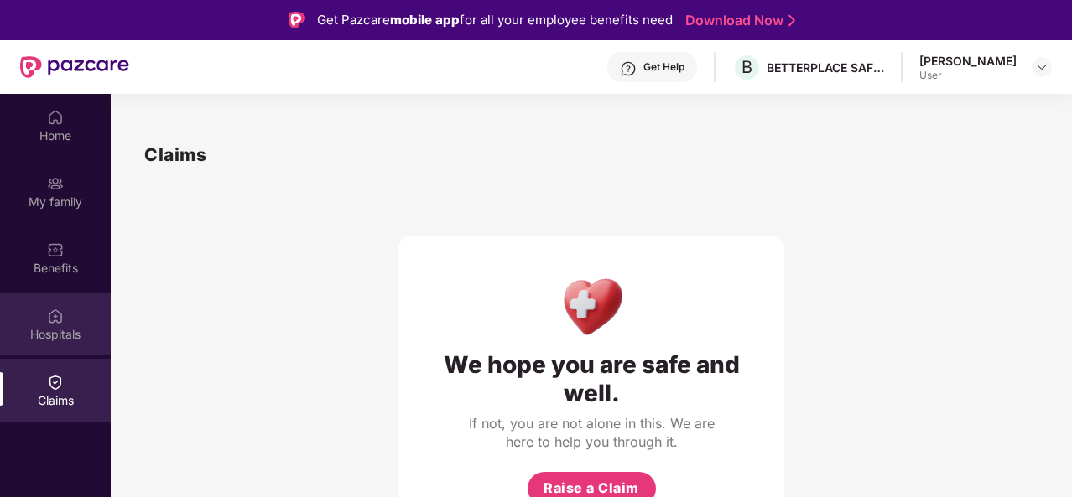
click at [50, 335] on div "Hospitals" at bounding box center [55, 334] width 111 height 17
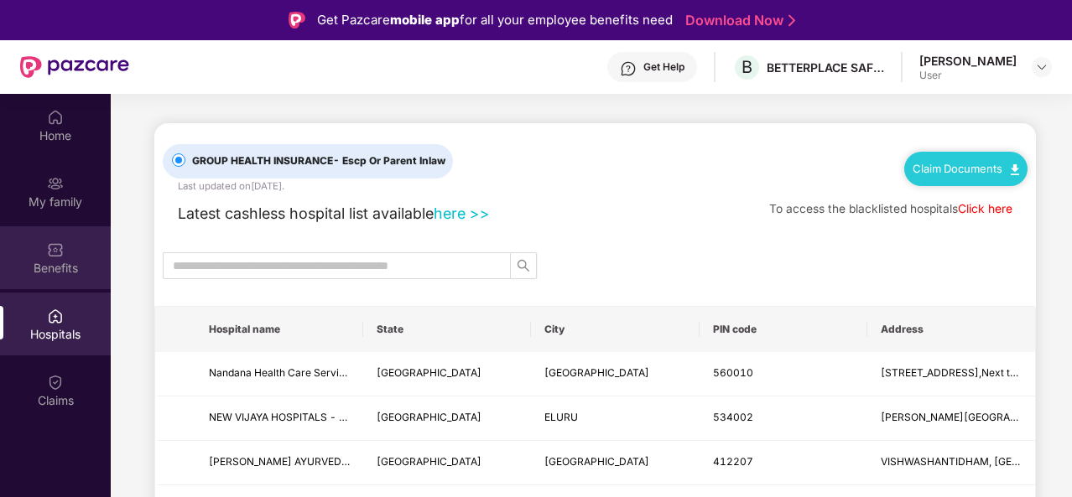
click at [57, 261] on div "Benefits" at bounding box center [55, 268] width 111 height 17
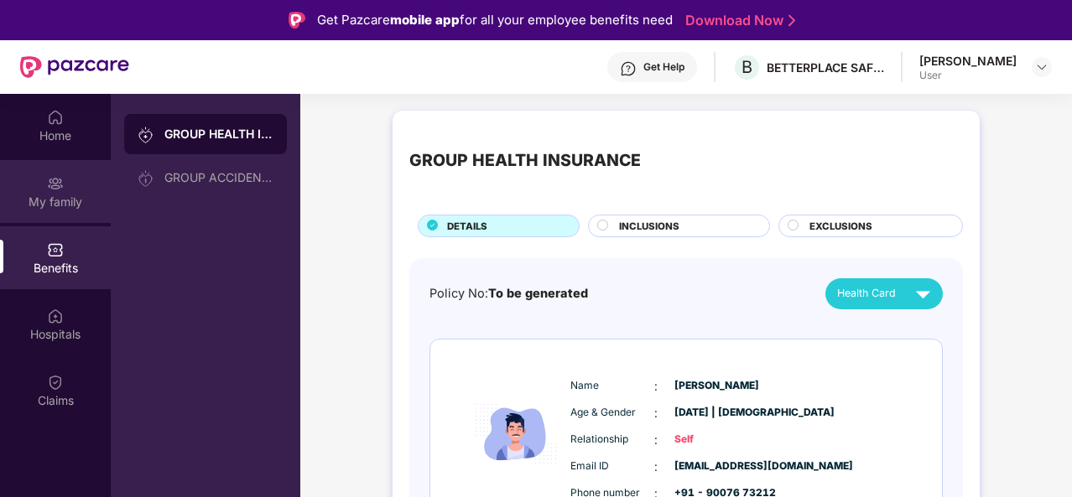
click at [59, 206] on div "My family" at bounding box center [55, 202] width 111 height 17
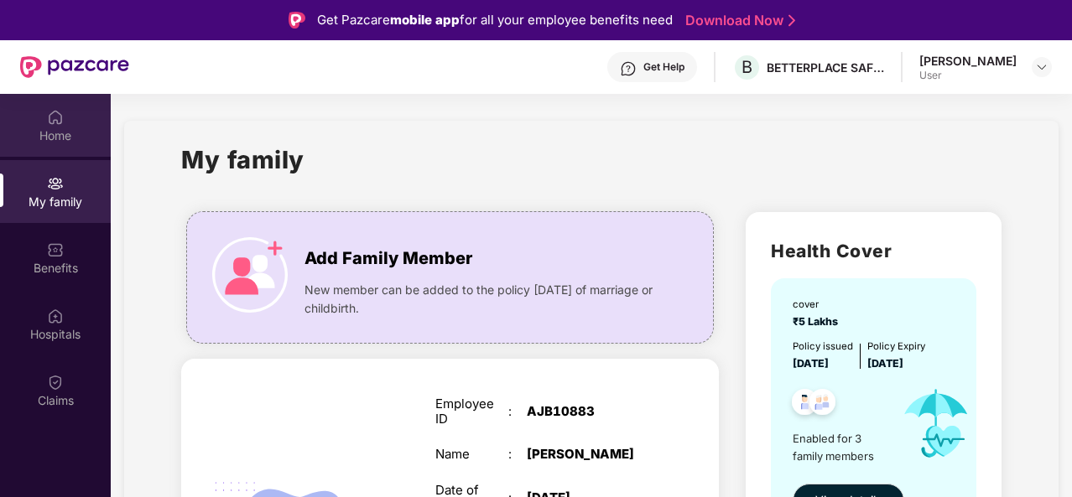
click at [66, 124] on div "Home" at bounding box center [55, 125] width 111 height 63
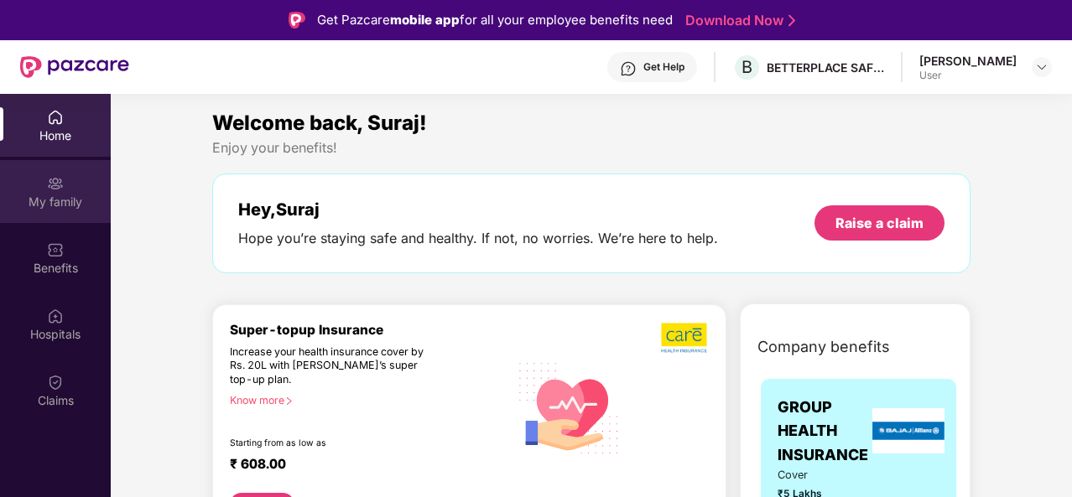
click at [60, 190] on img at bounding box center [55, 183] width 17 height 17
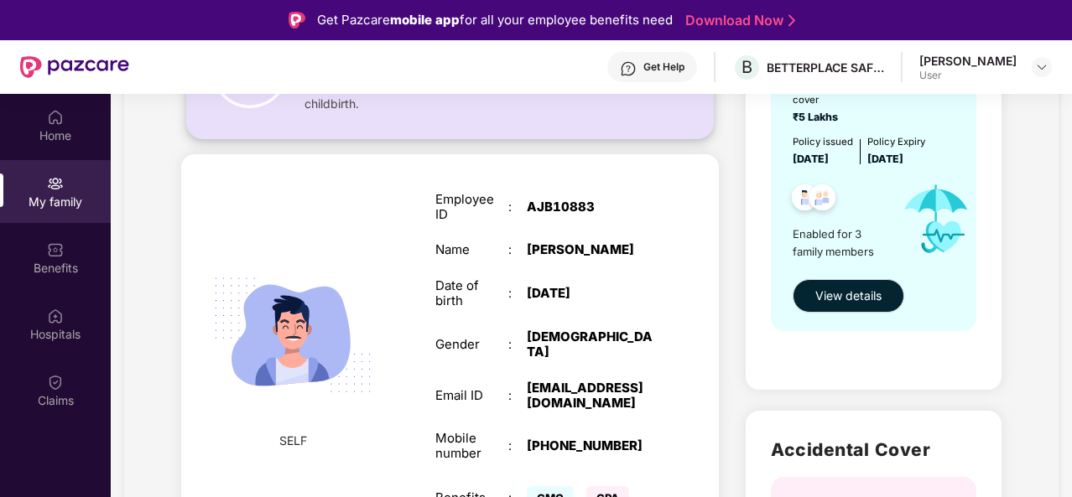
scroll to position [112, 0]
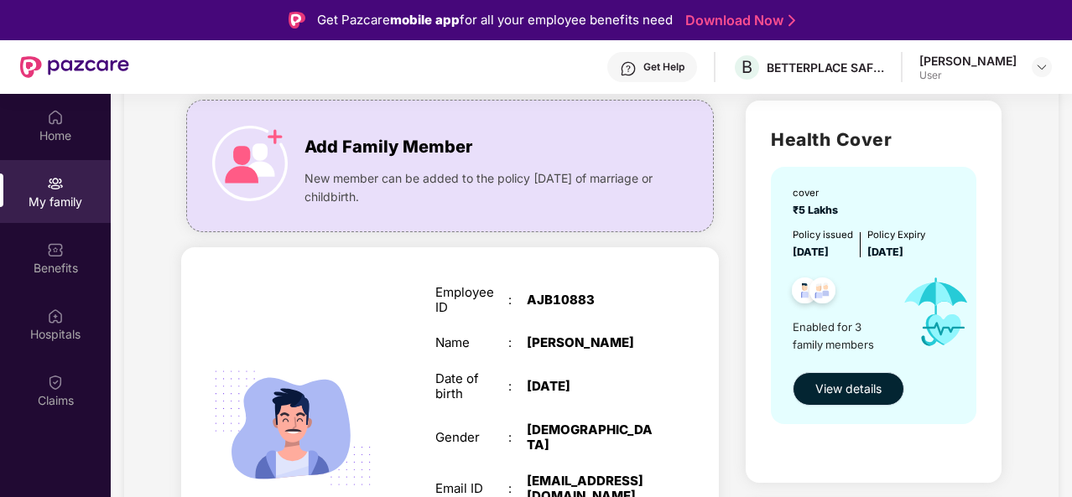
click at [855, 384] on span "View details" at bounding box center [848, 389] width 66 height 18
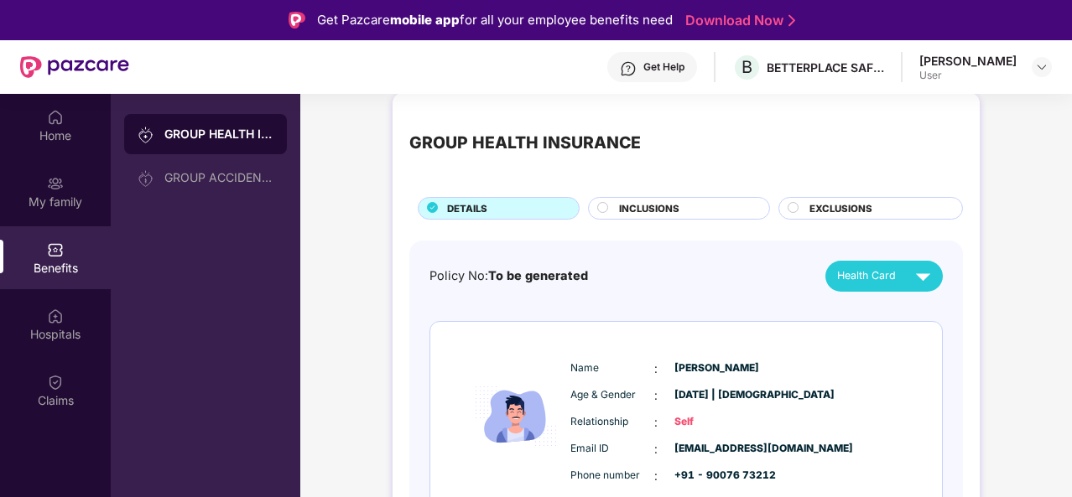
scroll to position [0, 0]
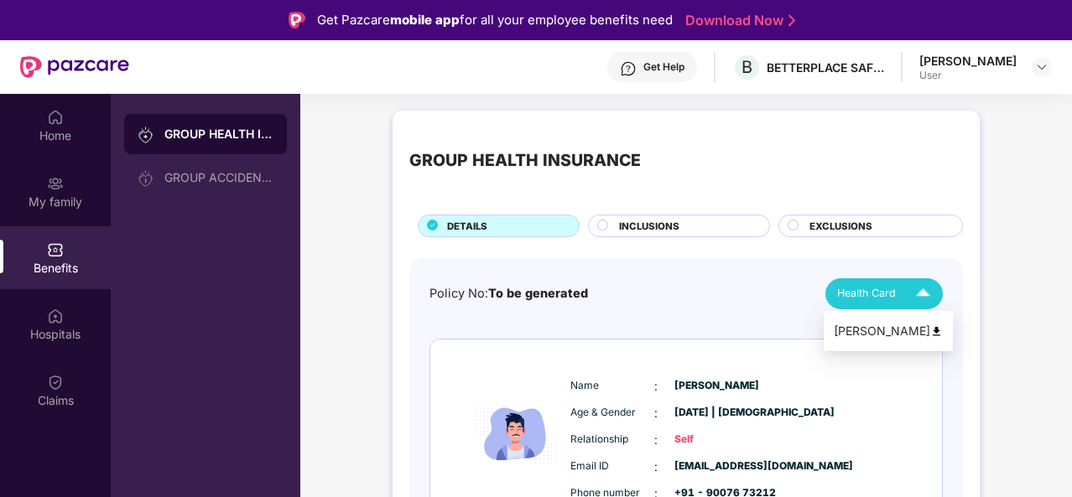
click at [875, 293] on span "Health Card" at bounding box center [866, 293] width 59 height 17
click at [850, 331] on div "[PERSON_NAME]" at bounding box center [888, 331] width 109 height 18
click at [684, 71] on div "Get Help" at bounding box center [663, 66] width 41 height 13
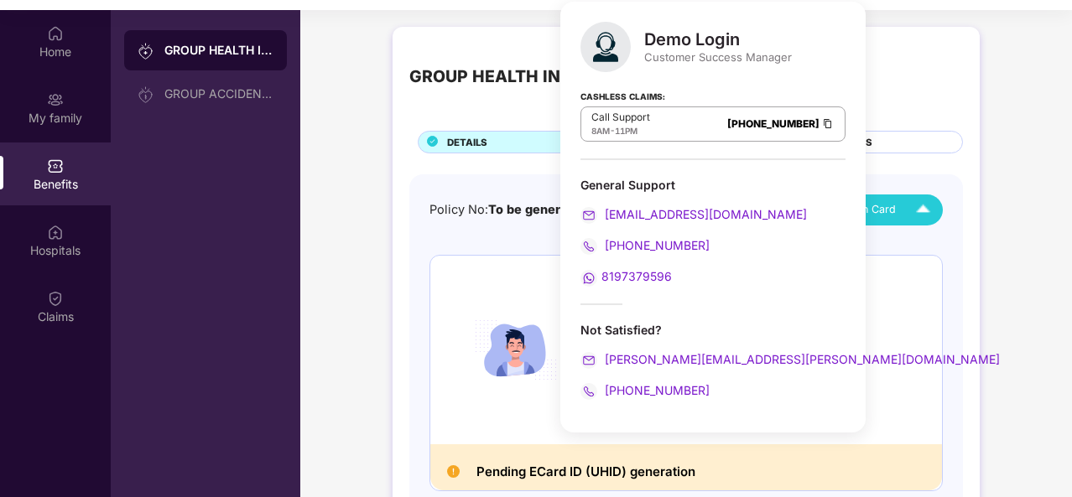
scroll to position [94, 0]
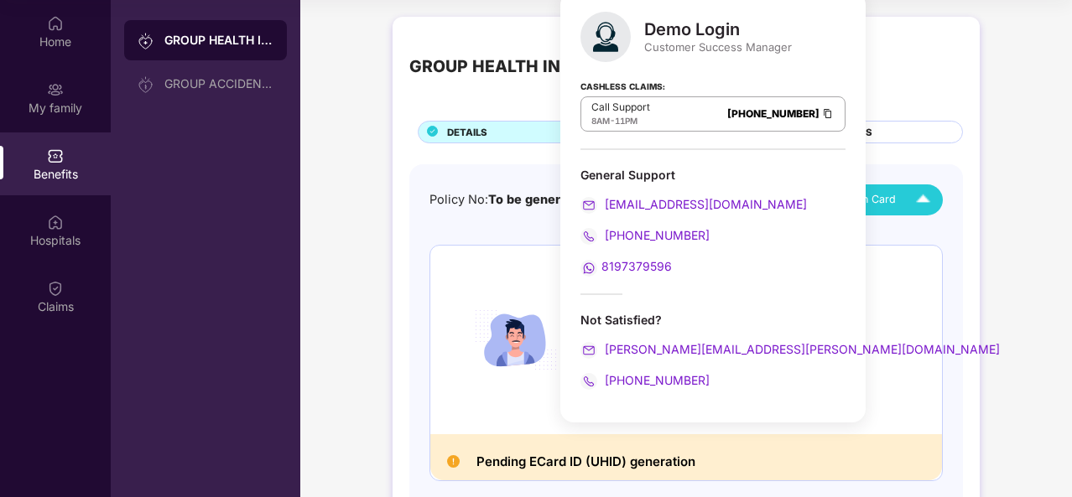
click at [821, 115] on img at bounding box center [827, 113] width 13 height 14
click at [610, 38] on img at bounding box center [605, 37] width 50 height 50
click at [909, 57] on div "GROUP HEALTH INSURANCE" at bounding box center [685, 67] width 553 height 67
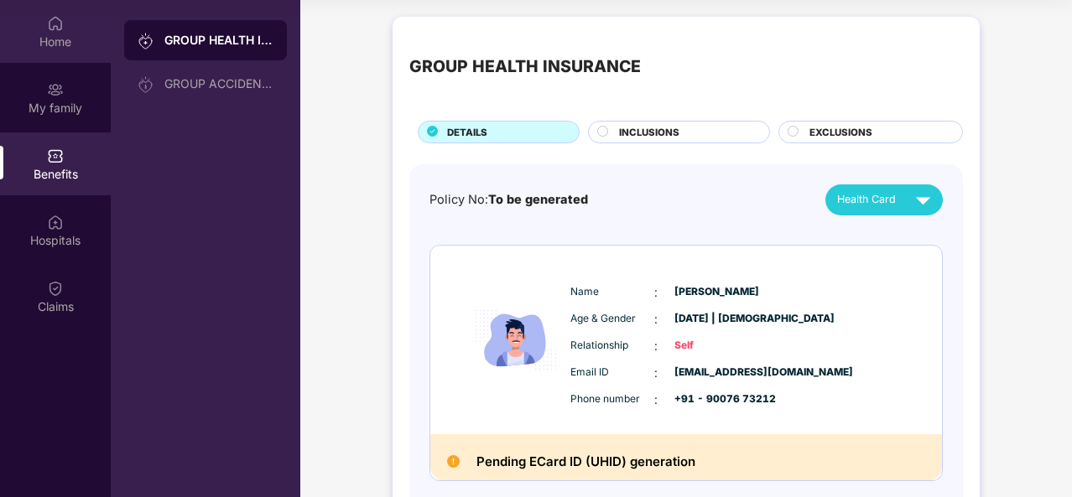
click at [52, 47] on div "Home" at bounding box center [55, 42] width 111 height 17
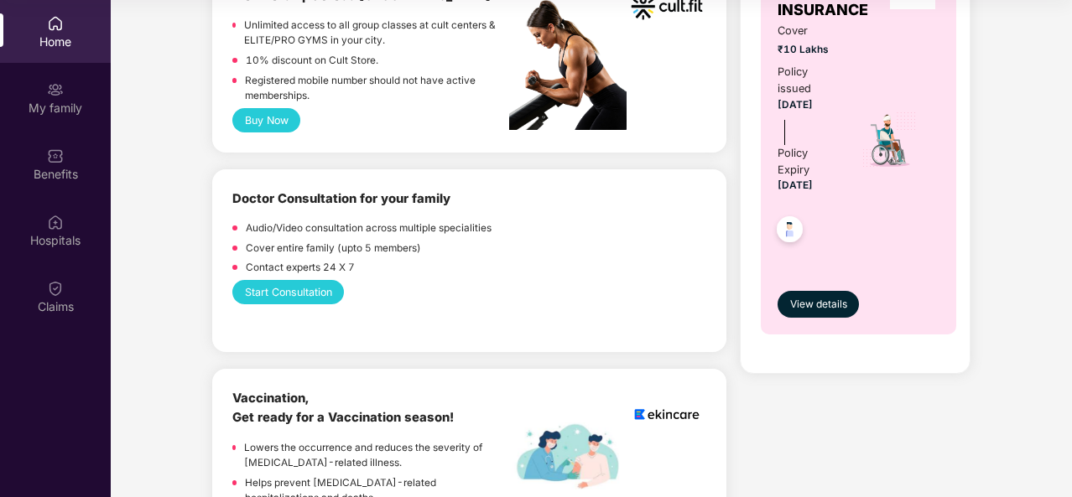
scroll to position [0, 0]
